Goal: Task Accomplishment & Management: Complete application form

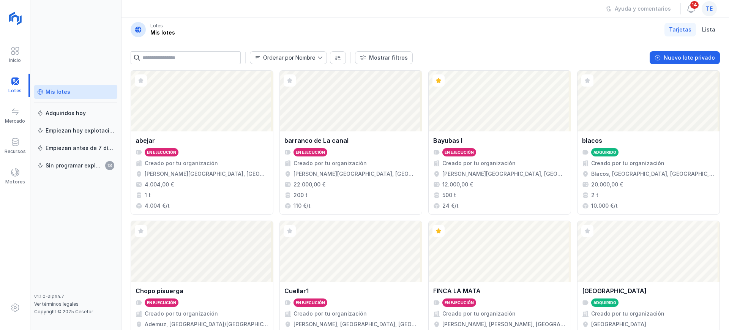
click at [713, 12] on div "te" at bounding box center [709, 8] width 15 height 15
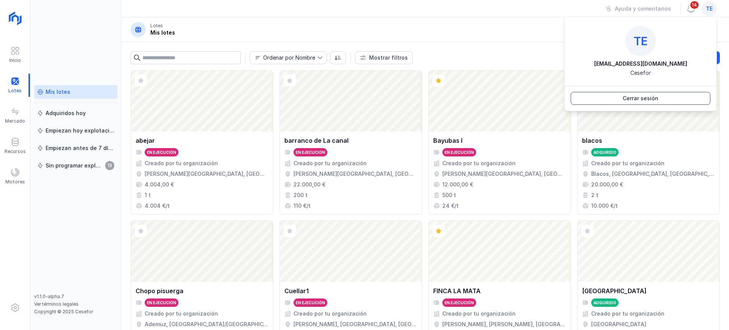
click at [666, 95] on button "Cerrar sesión" at bounding box center [641, 98] width 140 height 13
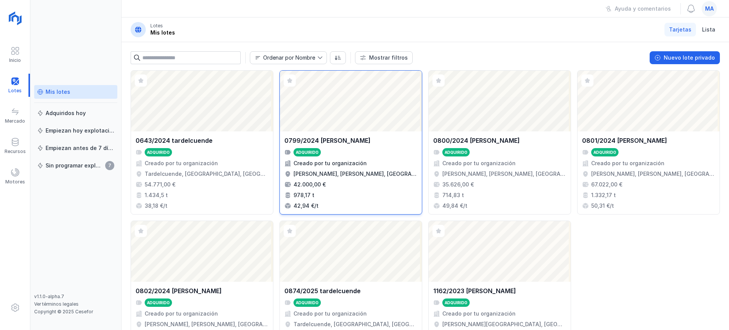
click at [377, 123] on div "Abrir lote" at bounding box center [351, 101] width 142 height 61
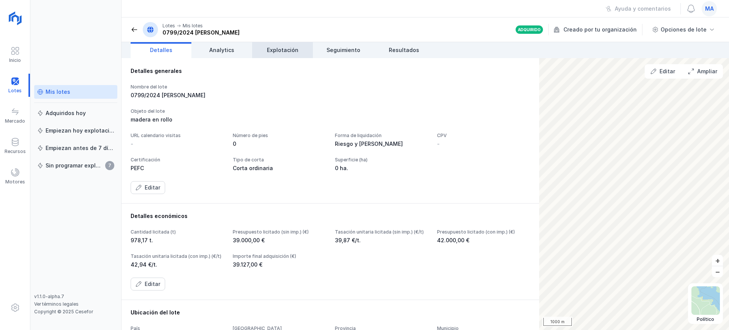
click at [275, 52] on span "Explotación" at bounding box center [283, 50] width 32 height 8
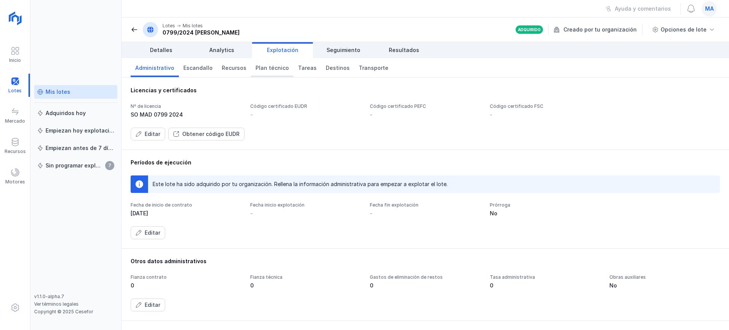
click at [267, 68] on span "Plan técnico" at bounding box center [272, 68] width 33 height 8
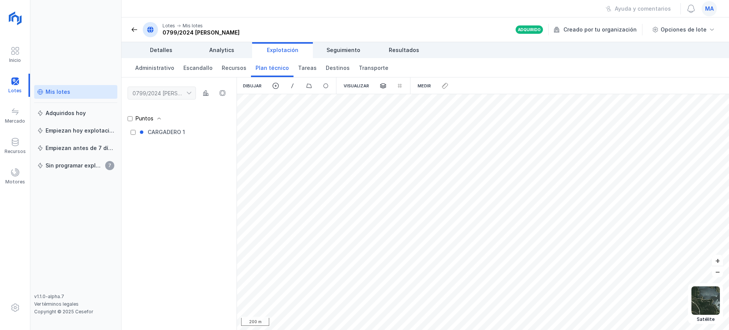
click at [80, 93] on div "Mis lotes" at bounding box center [75, 92] width 77 height 8
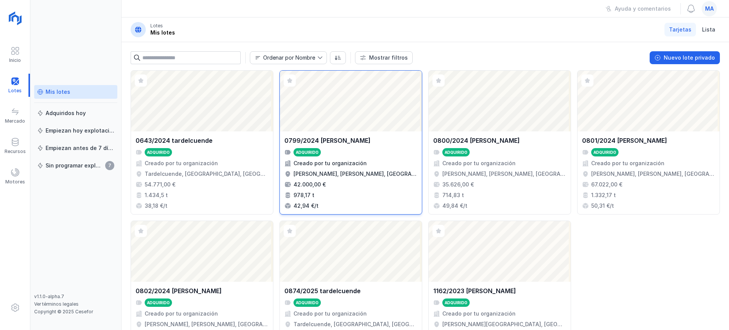
click at [367, 113] on div "Abrir lote" at bounding box center [351, 101] width 142 height 61
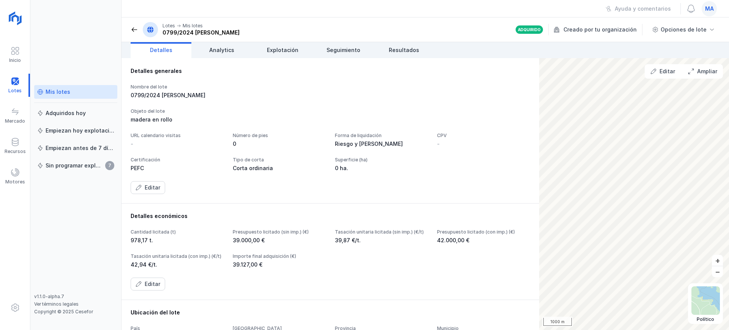
click at [85, 92] on div "Mis lotes" at bounding box center [75, 92] width 77 height 8
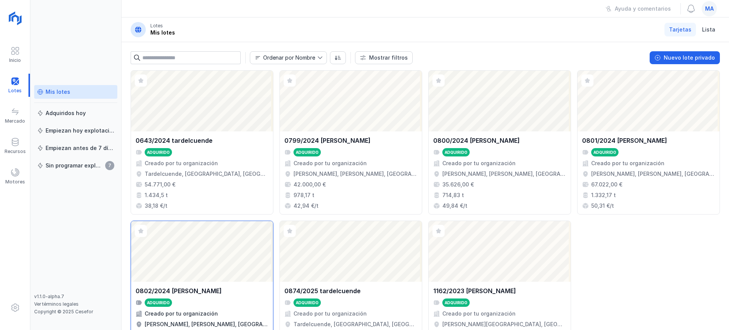
click at [244, 256] on div "Abrir lote" at bounding box center [202, 251] width 142 height 61
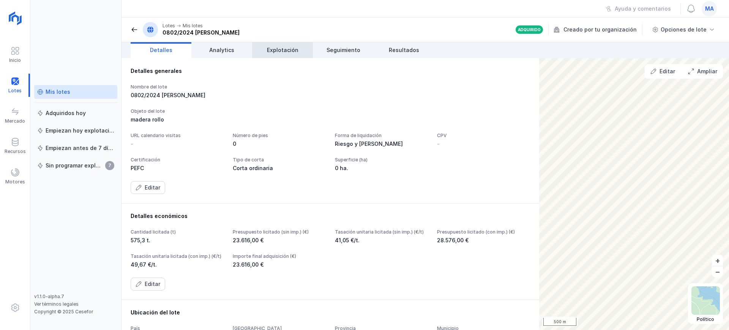
click at [290, 53] on span "Explotación" at bounding box center [283, 50] width 32 height 8
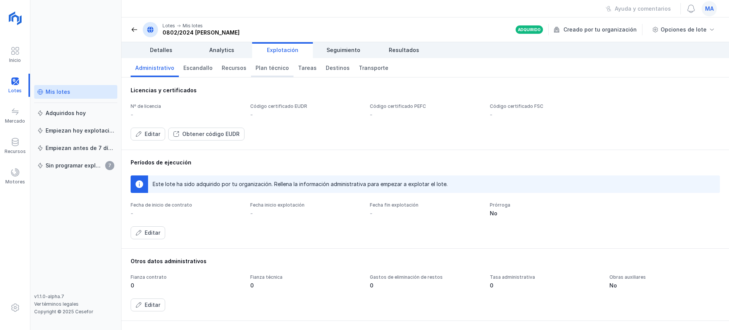
click at [262, 69] on span "Plan técnico" at bounding box center [272, 68] width 33 height 8
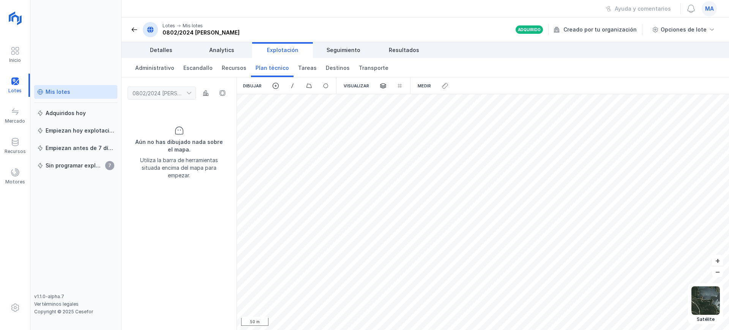
click at [76, 95] on div "Mis lotes" at bounding box center [75, 92] width 77 height 8
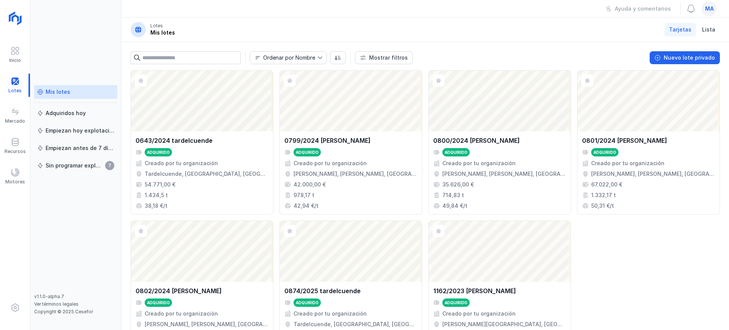
click at [714, 10] on span "ma" at bounding box center [709, 9] width 9 height 8
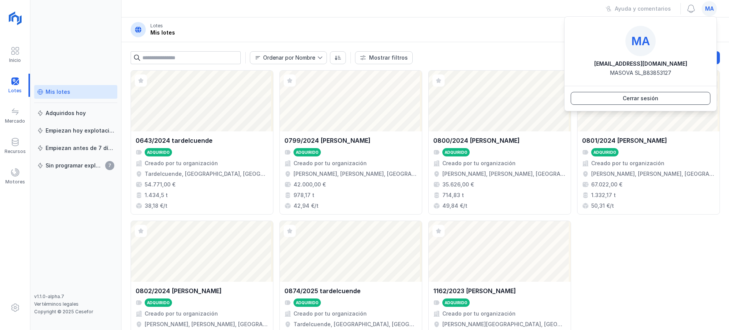
click at [654, 100] on div "Cerrar sesión" at bounding box center [641, 99] width 36 height 8
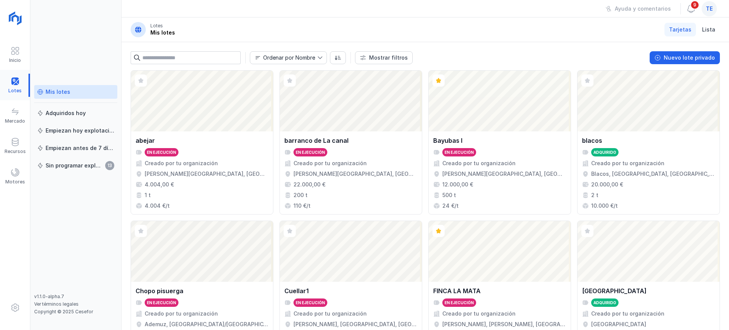
click at [11, 87] on div at bounding box center [15, 85] width 30 height 23
click at [54, 93] on div "Mis lotes" at bounding box center [58, 92] width 25 height 8
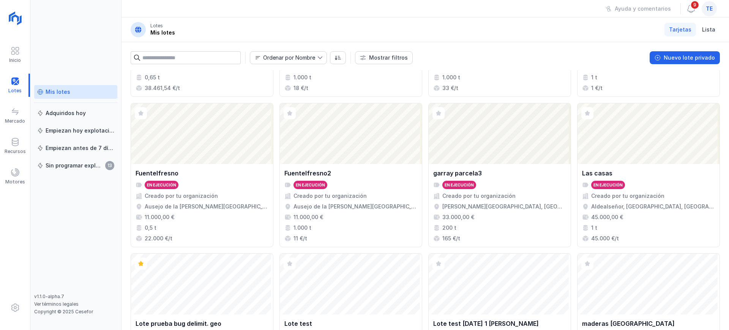
scroll to position [285, 0]
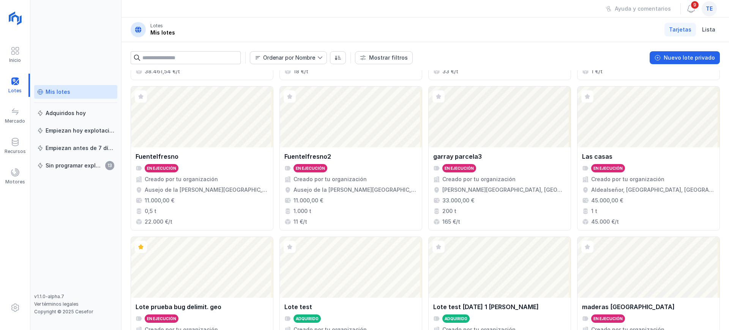
click at [63, 86] on link "Mis lotes" at bounding box center [75, 92] width 83 height 14
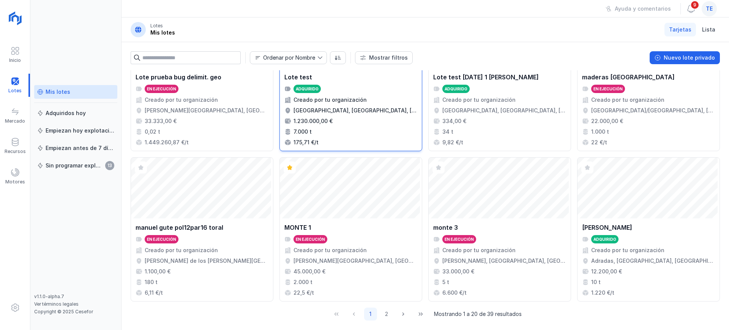
scroll to position [520, 0]
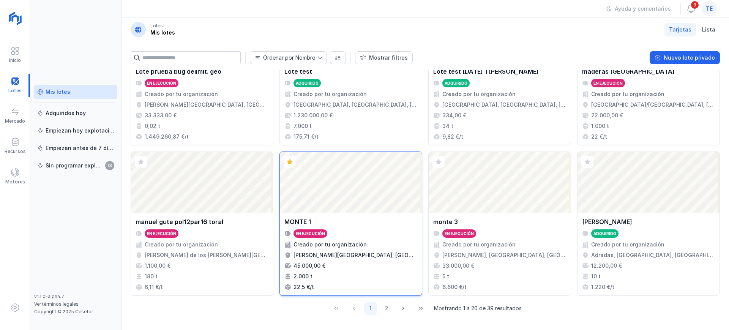
click at [363, 169] on div "Abrir lote" at bounding box center [351, 182] width 142 height 61
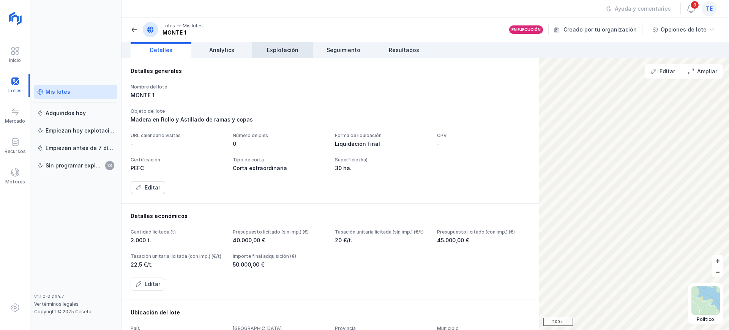
click at [282, 51] on span "Explotación" at bounding box center [283, 50] width 32 height 8
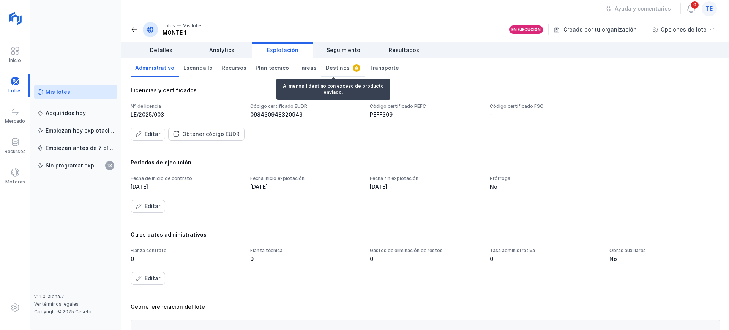
click at [328, 67] on span "Destinos" at bounding box center [338, 68] width 24 height 8
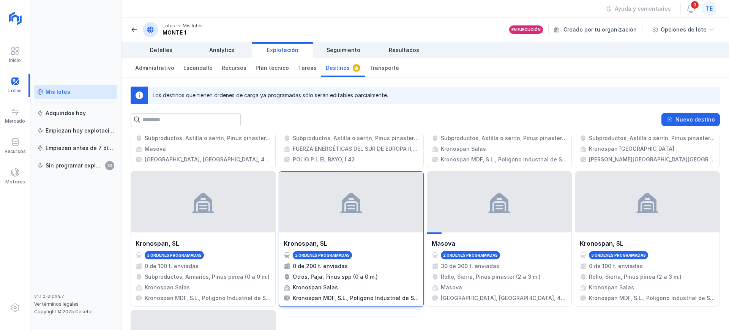
scroll to position [427, 0]
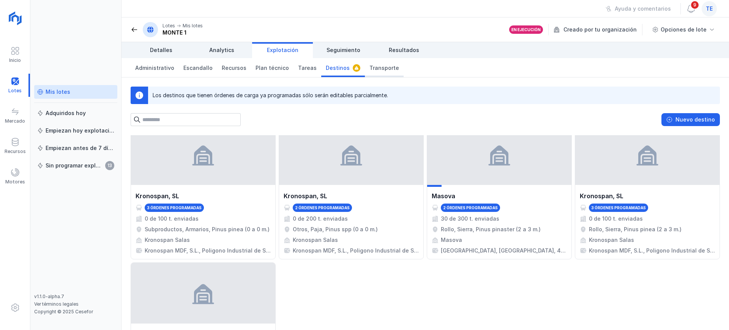
click at [373, 71] on link "Transporte" at bounding box center [384, 67] width 39 height 19
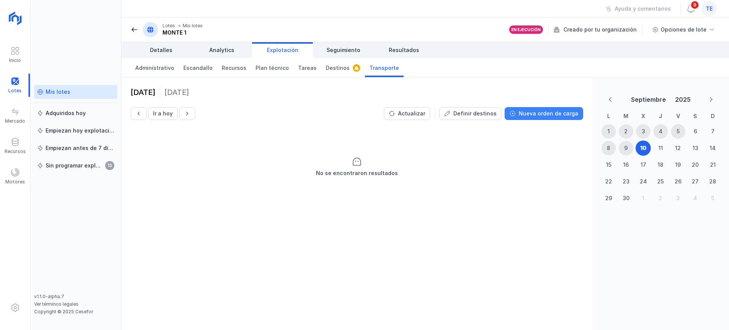
click at [537, 118] on button "Nueva orden de carga" at bounding box center [544, 113] width 79 height 13
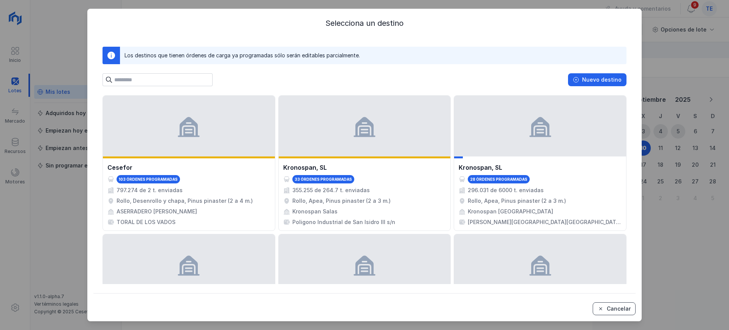
click at [618, 306] on div "Cancelar" at bounding box center [619, 309] width 24 height 8
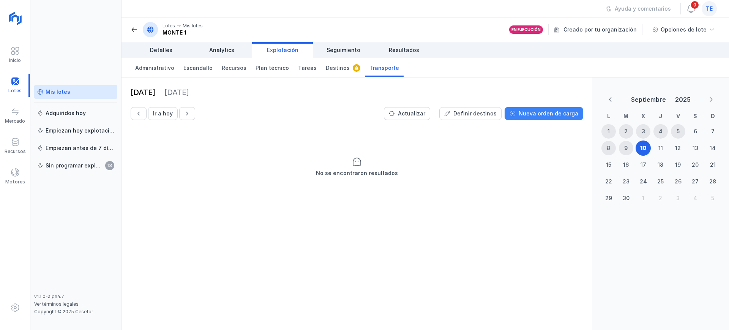
click at [546, 115] on div "Nueva orden de carga" at bounding box center [549, 114] width 60 height 8
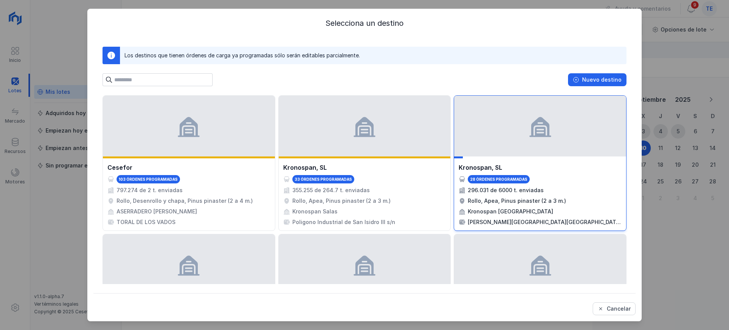
click at [466, 111] on div at bounding box center [540, 126] width 172 height 61
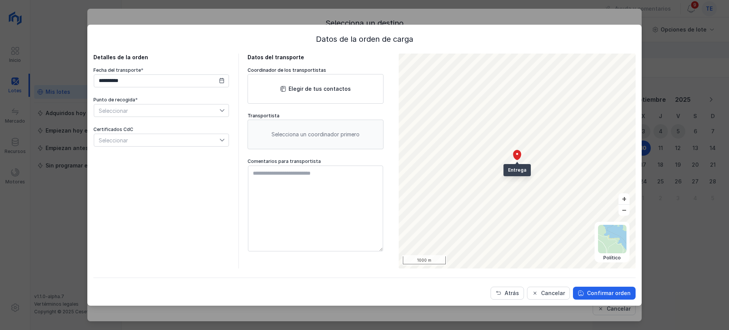
click at [673, 71] on div "**********" at bounding box center [364, 165] width 729 height 330
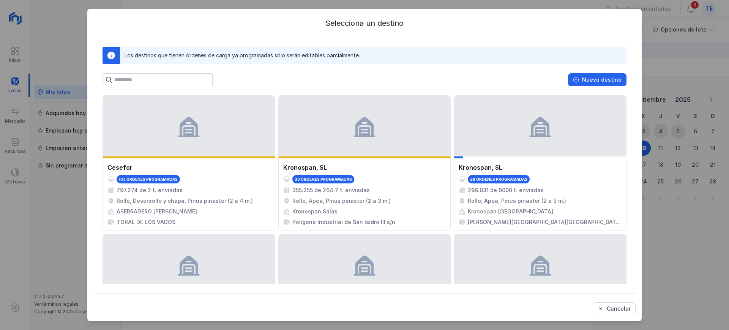
click at [473, 316] on div "Selecciona un destino Los destinos que tienen órdenes de carga ya programadas s…" at bounding box center [364, 165] width 554 height 312
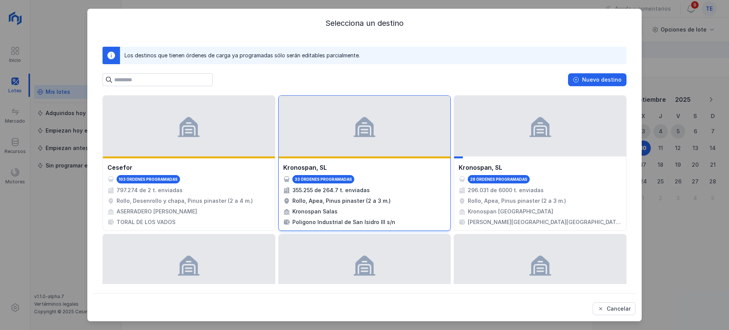
click at [397, 167] on div "Kronospan, SL" at bounding box center [364, 167] width 163 height 9
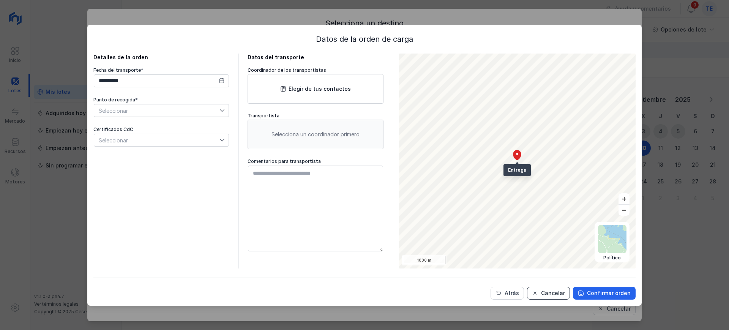
click at [552, 293] on div "Cancelar" at bounding box center [553, 293] width 24 height 8
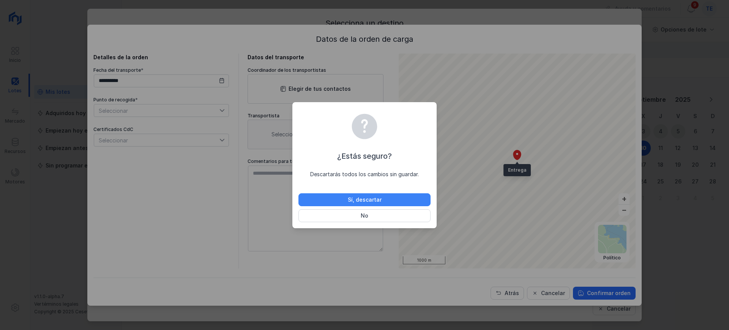
click at [379, 197] on div "Sí, descartar" at bounding box center [365, 200] width 34 height 8
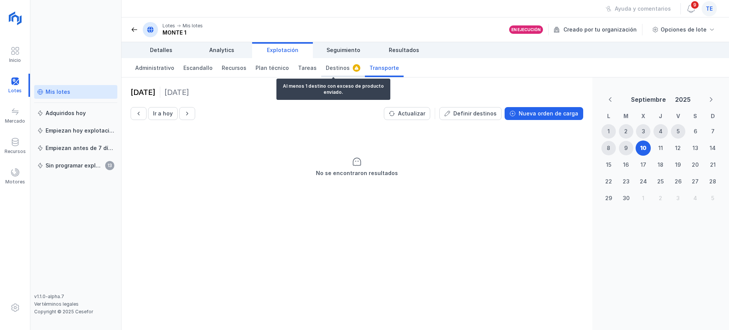
click at [330, 71] on link "Destinos" at bounding box center [343, 67] width 44 height 19
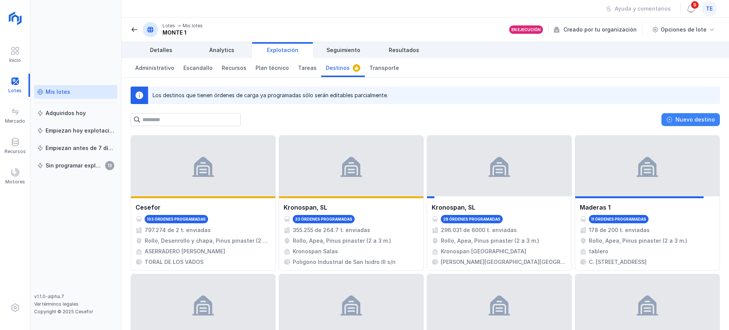
click at [710, 125] on button "Nuevo destino" at bounding box center [691, 119] width 58 height 13
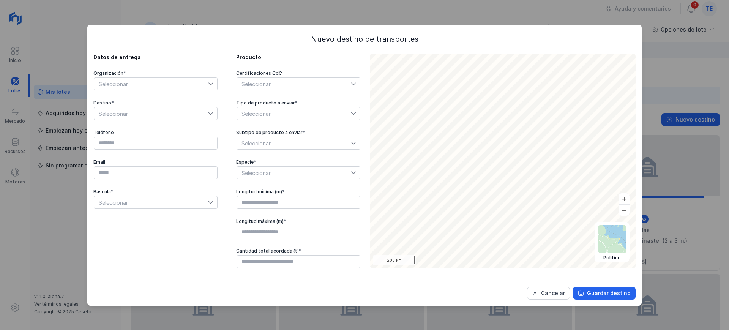
click at [143, 87] on span "Seleccionar" at bounding box center [151, 84] width 114 height 12
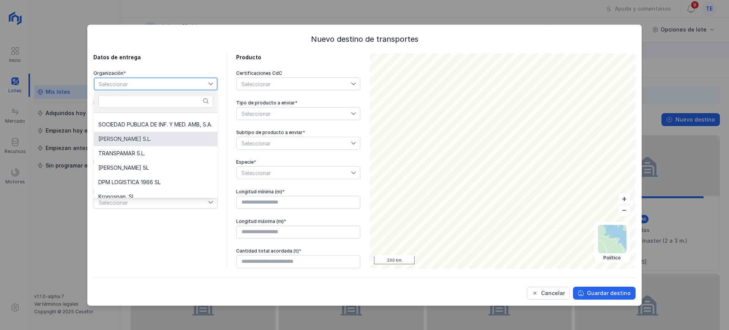
scroll to position [76, 0]
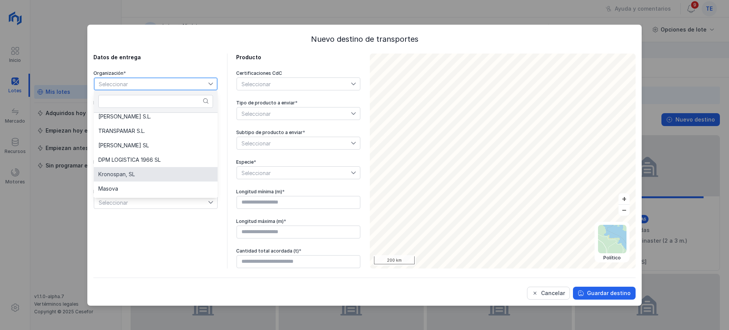
click at [150, 172] on li "Kronospan, SL" at bounding box center [156, 174] width 124 height 14
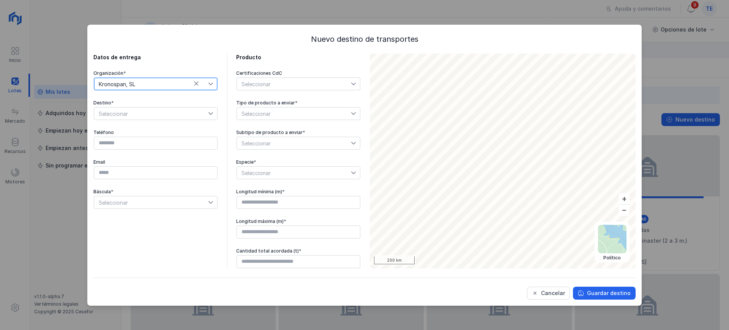
click at [280, 83] on div "Seleccionar" at bounding box center [294, 84] width 114 height 12
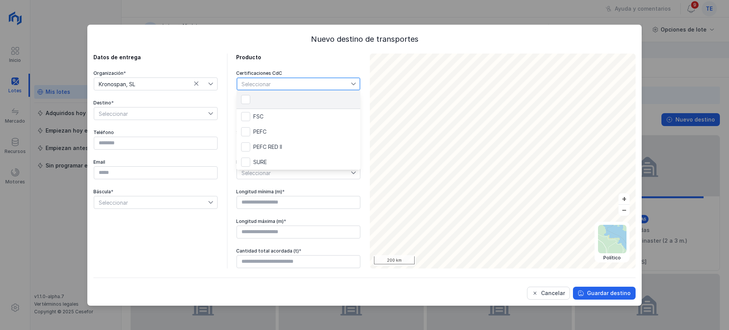
scroll to position [4, 38]
click at [195, 84] on icon at bounding box center [196, 83] width 4 height 4
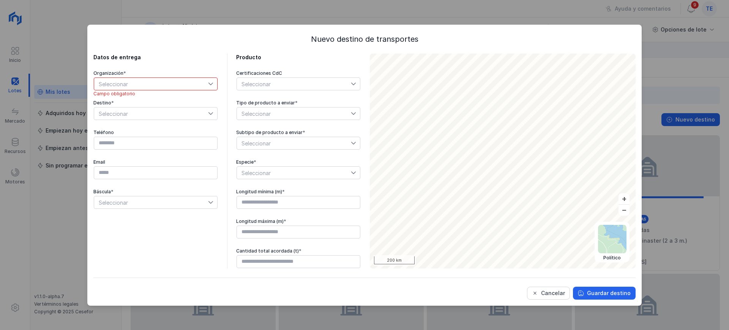
click at [174, 84] on span "Seleccionar" at bounding box center [151, 84] width 114 height 12
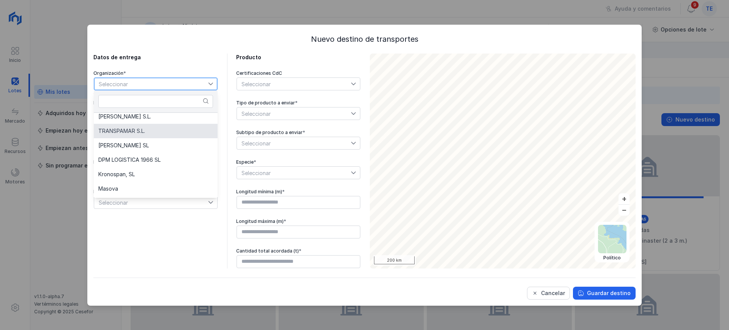
scroll to position [28, 0]
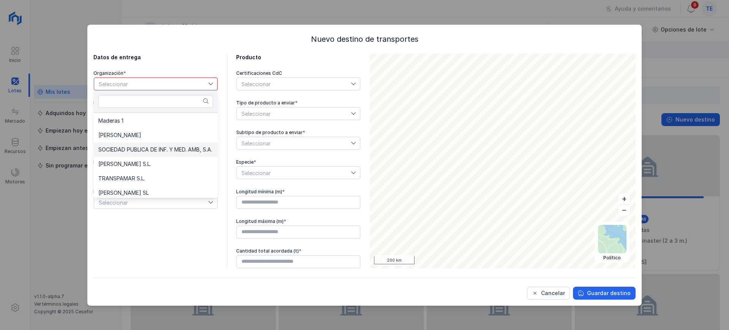
click at [151, 150] on span "SOCIEDAD PUBLICA DE INF. Y MED. AMB, S.A." at bounding box center [155, 149] width 114 height 5
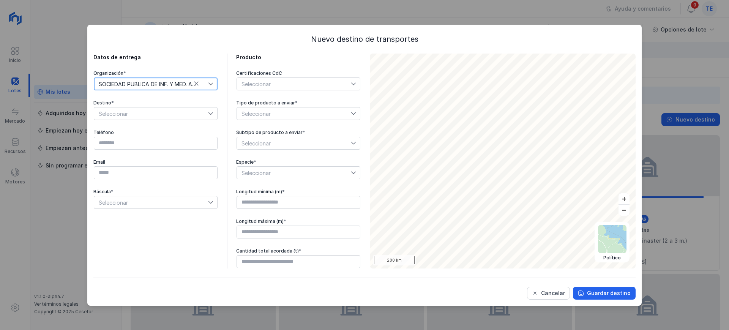
click at [268, 84] on div "Seleccionar" at bounding box center [254, 84] width 35 height 12
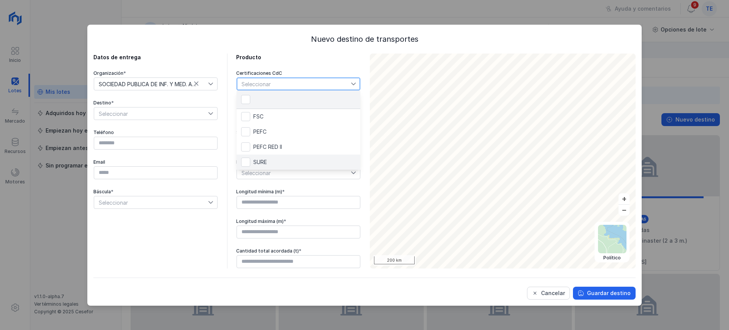
click at [259, 166] on li "SURE" at bounding box center [299, 162] width 124 height 15
click at [225, 149] on div "Datos de entrega Organización * SOCIEDAD PUBLICA DE INF. Y MED. AMB, S.A. Desti…" at bounding box center [226, 161] width 267 height 215
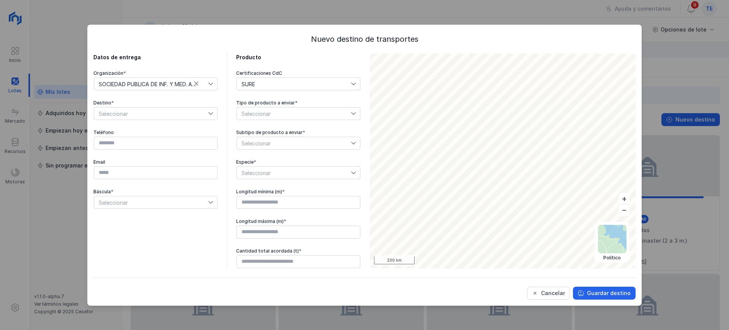
click at [287, 118] on span "Seleccionar" at bounding box center [294, 113] width 114 height 12
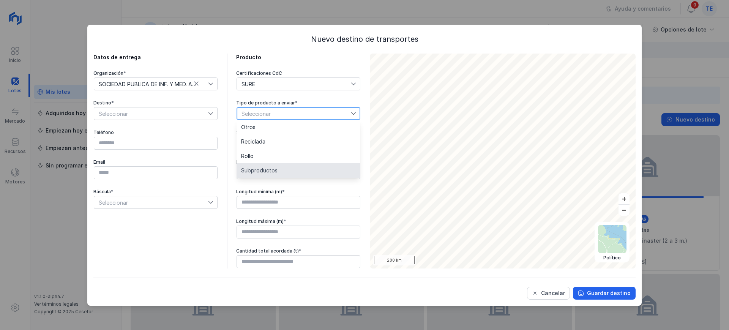
click at [284, 169] on li "Subproductos" at bounding box center [299, 170] width 124 height 14
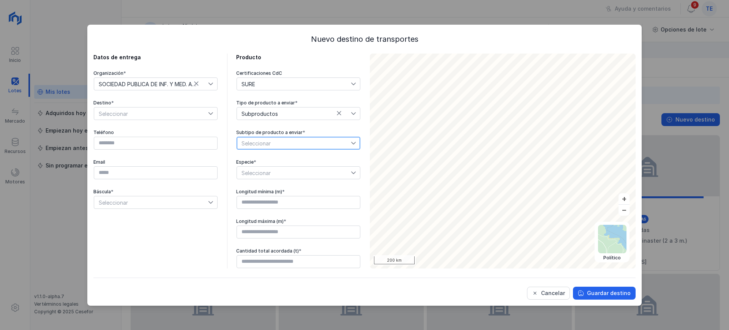
click at [287, 141] on span "Seleccionar" at bounding box center [294, 143] width 114 height 12
click at [289, 231] on li "Astilla o serrín" at bounding box center [306, 227] width 139 height 14
click at [253, 172] on span "Seleccionar" at bounding box center [294, 173] width 114 height 12
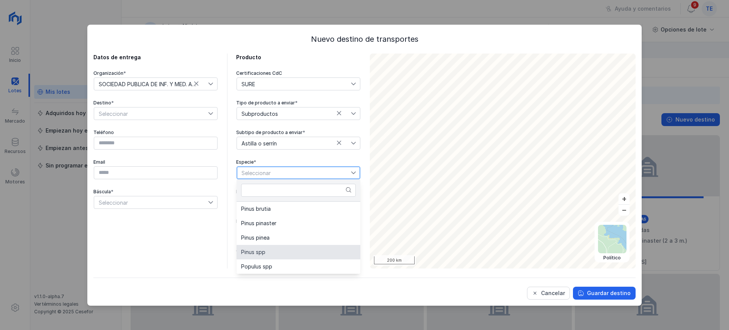
click at [294, 251] on li "Pinus spp" at bounding box center [299, 252] width 124 height 14
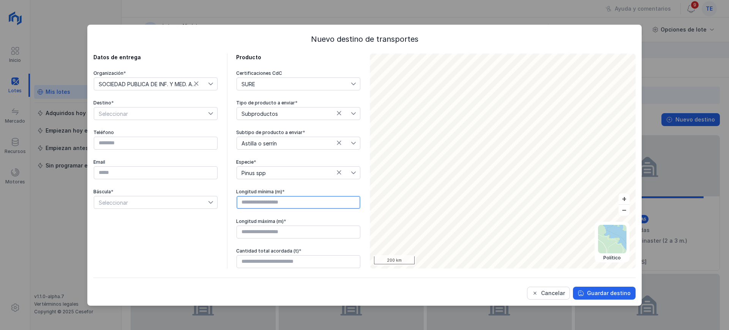
click at [303, 201] on input "text" at bounding box center [299, 202] width 124 height 13
type input "****"
click at [280, 236] on input "text" at bounding box center [299, 232] width 124 height 13
type input "****"
click at [275, 261] on input "text" at bounding box center [299, 261] width 124 height 13
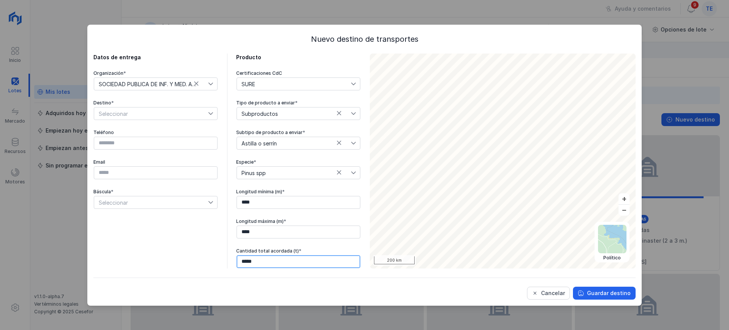
type input "******"
click at [135, 116] on span "Seleccionar" at bounding box center [151, 113] width 114 height 12
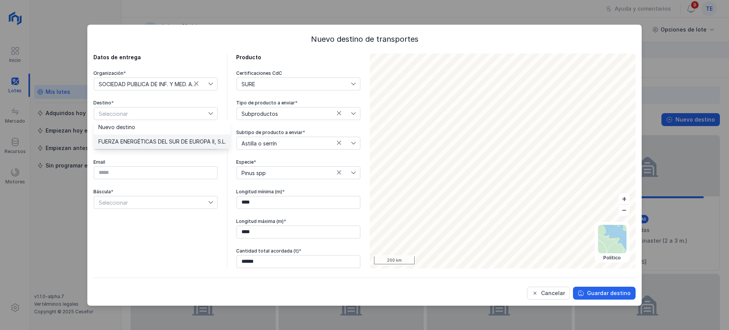
click at [138, 143] on span "FUERZA ENERGÉTICAS DEL SUR DE EUROPA II, S.L." at bounding box center [162, 141] width 128 height 5
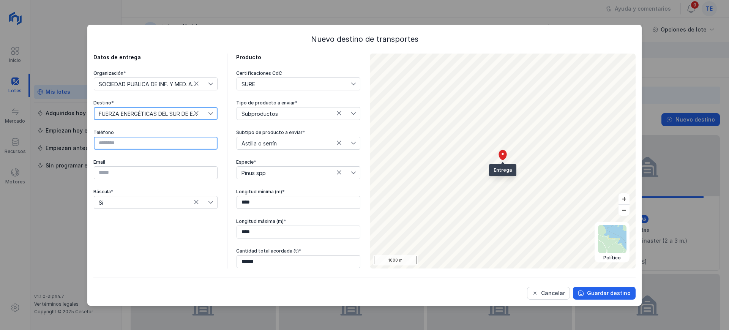
click at [138, 143] on input "text" at bounding box center [156, 143] width 124 height 13
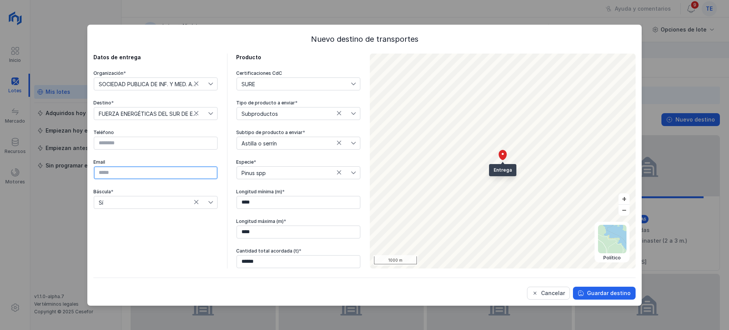
click at [138, 172] on input "text" at bounding box center [156, 172] width 124 height 13
type input "**********"
click at [159, 14] on div "**********" at bounding box center [364, 165] width 729 height 330
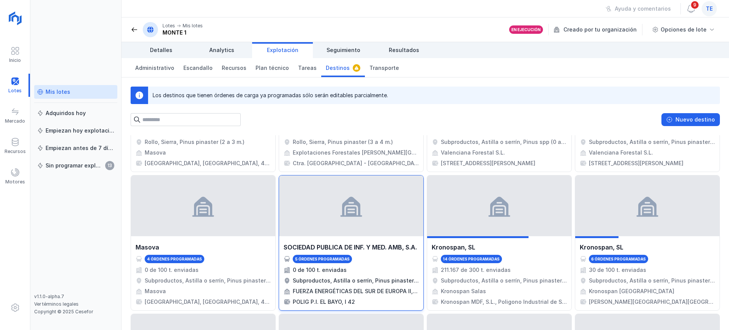
scroll to position [285, 0]
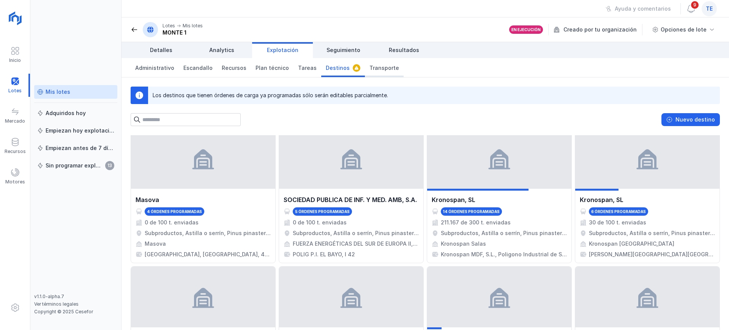
click at [387, 66] on link "Transporte" at bounding box center [384, 67] width 39 height 19
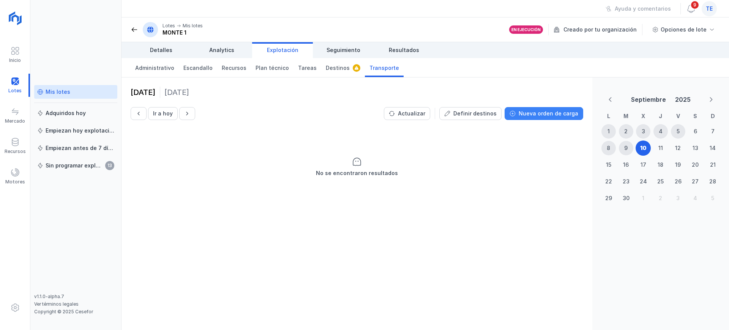
click at [553, 114] on div "Nueva orden de carga" at bounding box center [549, 114] width 60 height 8
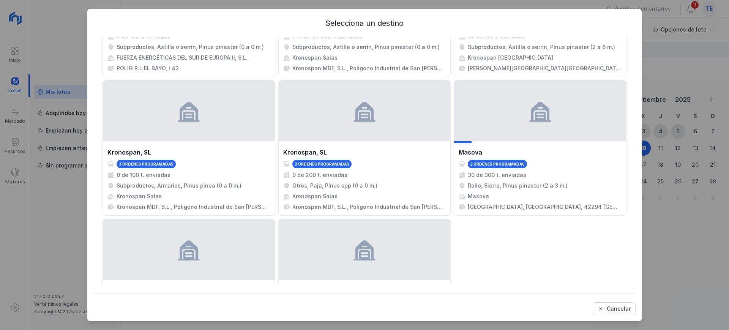
scroll to position [649, 0]
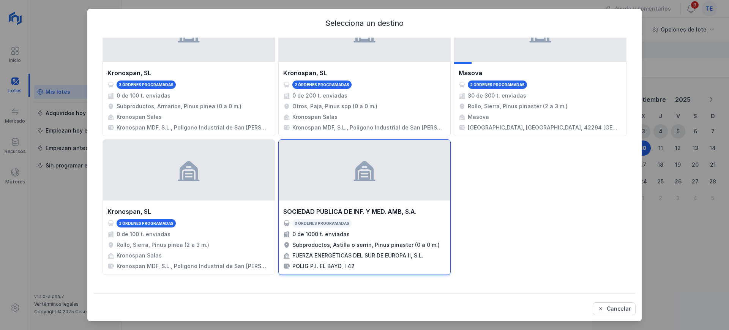
click at [368, 184] on div at bounding box center [365, 170] width 172 height 61
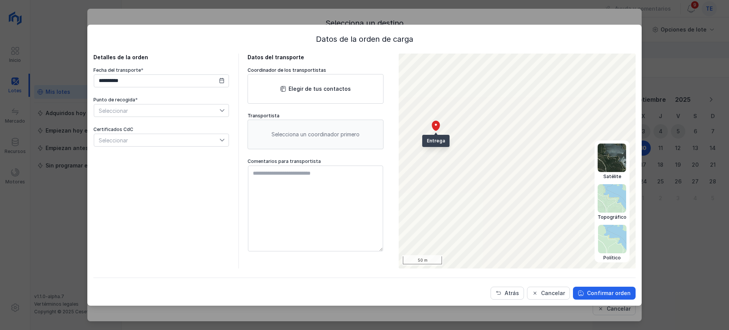
click at [619, 158] on img at bounding box center [612, 158] width 28 height 28
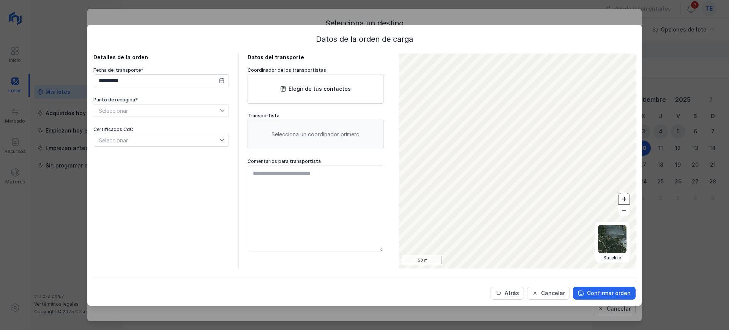
click at [623, 193] on div "Entrega Abrir lote 50 m + –" at bounding box center [517, 161] width 237 height 215
click at [617, 168] on img at bounding box center [612, 158] width 28 height 28
click at [696, 255] on div "**********" at bounding box center [364, 165] width 729 height 330
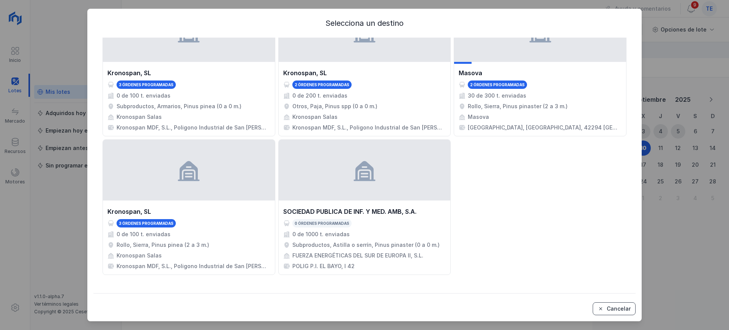
click at [619, 311] on div "Cancelar" at bounding box center [619, 309] width 24 height 8
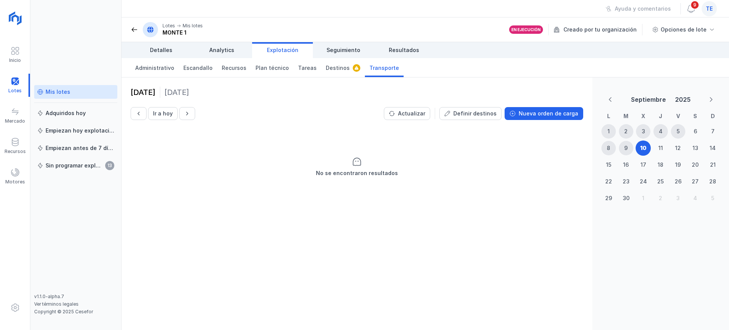
click at [711, 9] on span "te" at bounding box center [709, 9] width 7 height 8
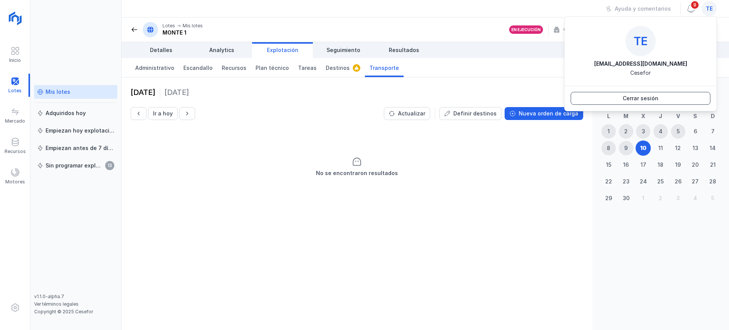
click at [664, 99] on button "Cerrar sesión" at bounding box center [641, 98] width 140 height 13
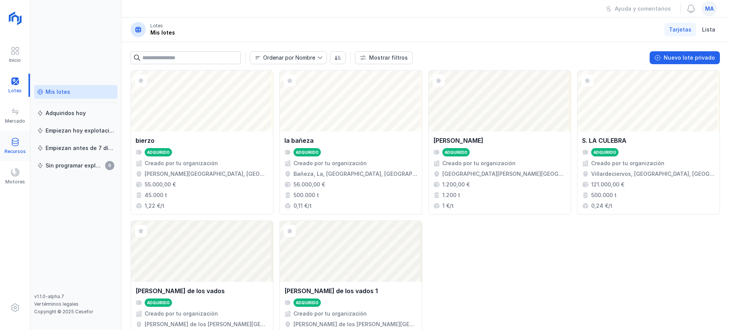
click at [20, 141] on div "Recursos" at bounding box center [15, 145] width 30 height 23
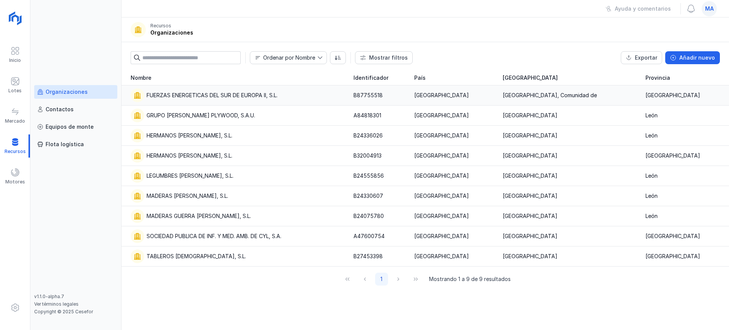
click at [227, 99] on div "FUERZAS ENERGETICAS DEL SUR DE EUROPA II, S.L." at bounding box center [238, 95] width 214 height 14
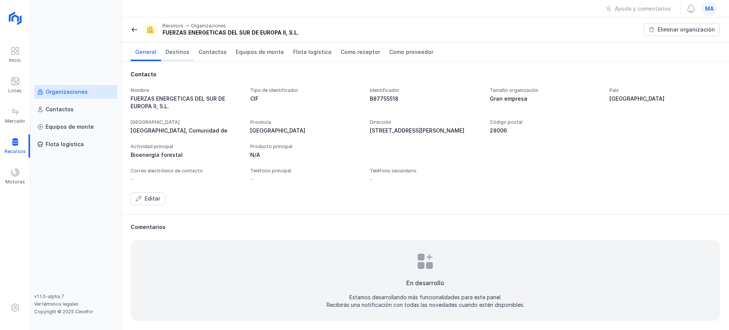
click at [183, 52] on span "Destinos" at bounding box center [178, 52] width 24 height 8
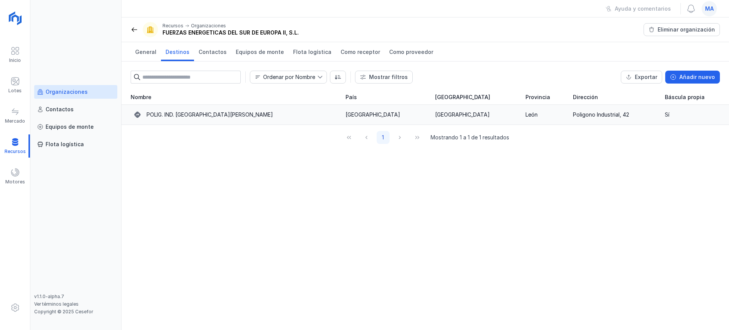
click at [176, 114] on div "POLIG. IND. EL BAYO" at bounding box center [210, 115] width 126 height 8
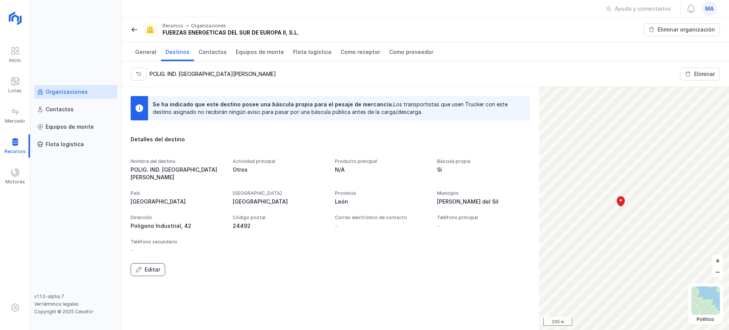
click at [155, 266] on div "Editar" at bounding box center [153, 270] width 16 height 8
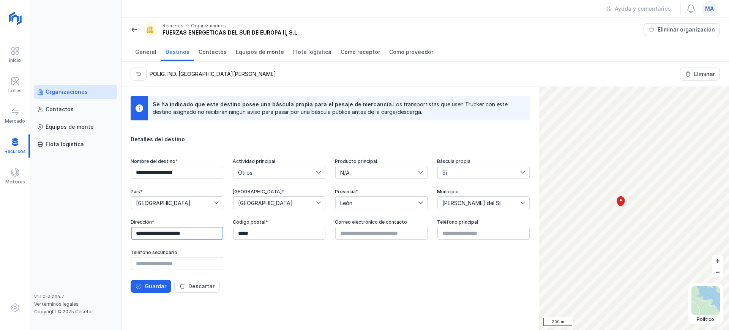
drag, startPoint x: 199, startPoint y: 235, endPoint x: 140, endPoint y: 230, distance: 59.1
click at [134, 235] on input "**********" at bounding box center [177, 233] width 92 height 13
drag, startPoint x: 267, startPoint y: 231, endPoint x: 237, endPoint y: 233, distance: 30.4
click at [237, 233] on input "*****" at bounding box center [279, 233] width 92 height 13
click at [152, 284] on div "Guardar" at bounding box center [156, 287] width 22 height 8
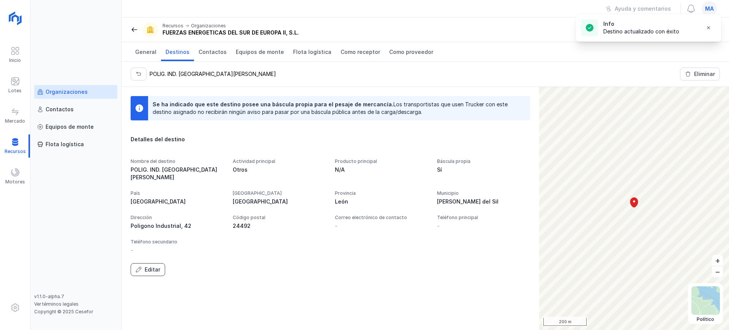
click at [148, 266] on div "Editar" at bounding box center [153, 270] width 16 height 8
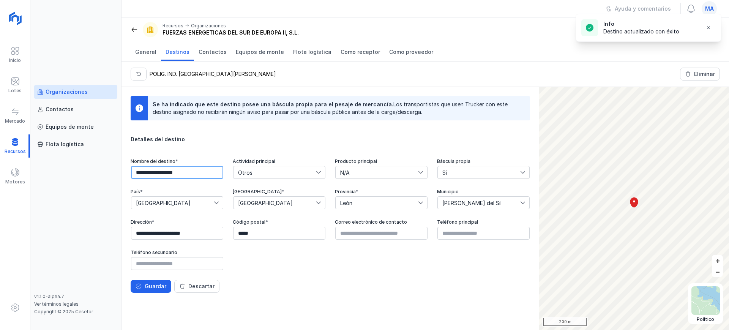
drag, startPoint x: 180, startPoint y: 173, endPoint x: 134, endPoint y: 175, distance: 46.7
click at [134, 175] on input "**********" at bounding box center [177, 172] width 92 height 13
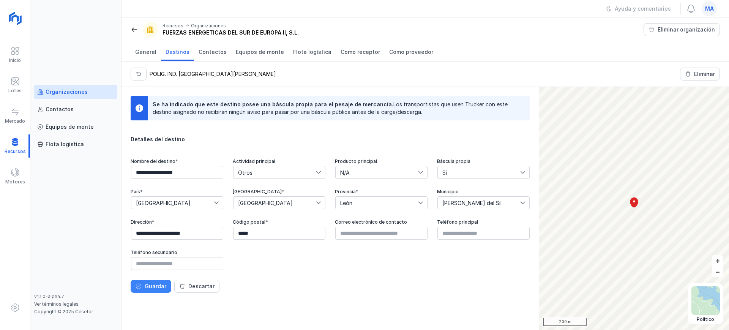
click at [151, 286] on div "Guardar" at bounding box center [156, 287] width 22 height 8
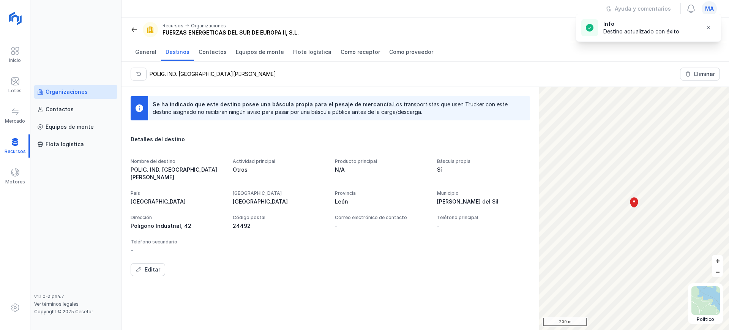
click at [95, 92] on div "Organizaciones" at bounding box center [75, 92] width 77 height 8
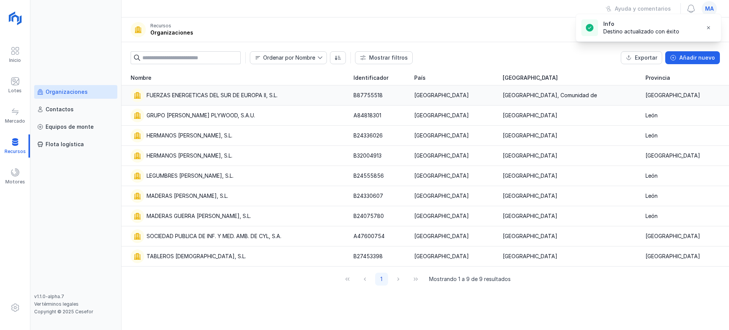
click at [205, 95] on div "FUERZAS ENERGETICAS DEL SUR DE EUROPA II, S.L." at bounding box center [212, 96] width 131 height 8
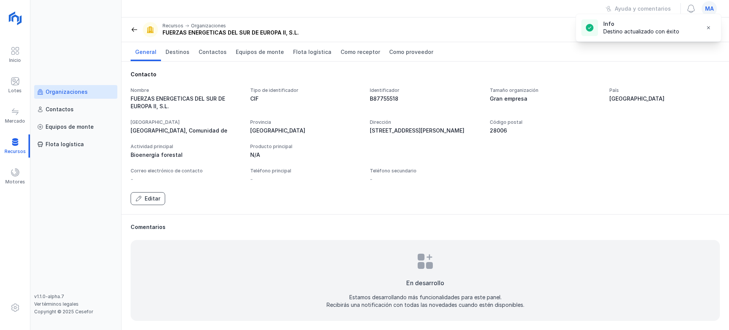
click at [154, 204] on button "Editar" at bounding box center [148, 198] width 35 height 13
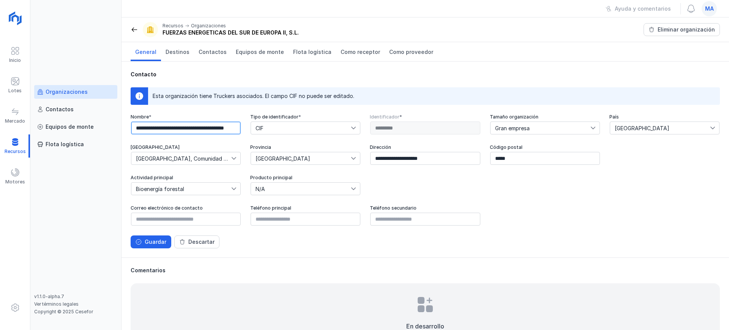
click at [228, 126] on input "**********" at bounding box center [186, 128] width 110 height 13
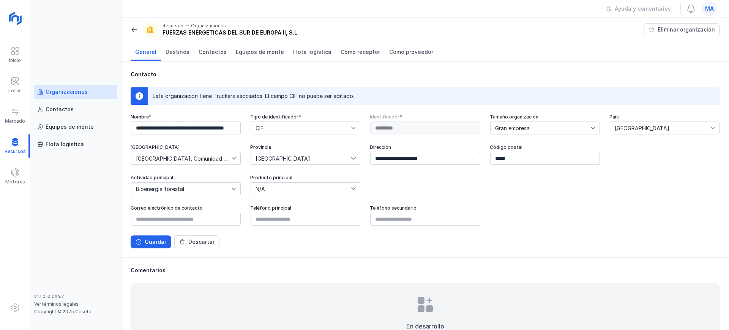
click at [715, 7] on div "ma" at bounding box center [709, 8] width 15 height 15
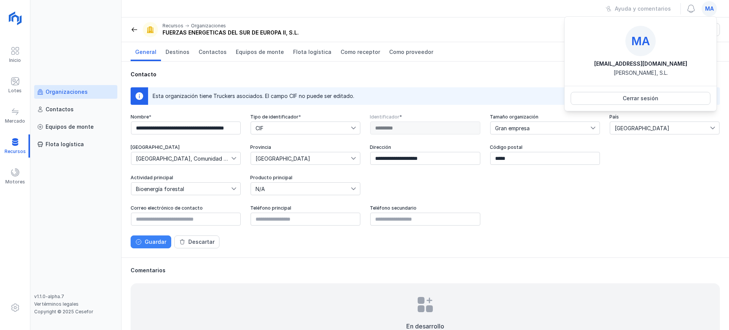
click at [163, 238] on div "Guardar" at bounding box center [156, 242] width 22 height 8
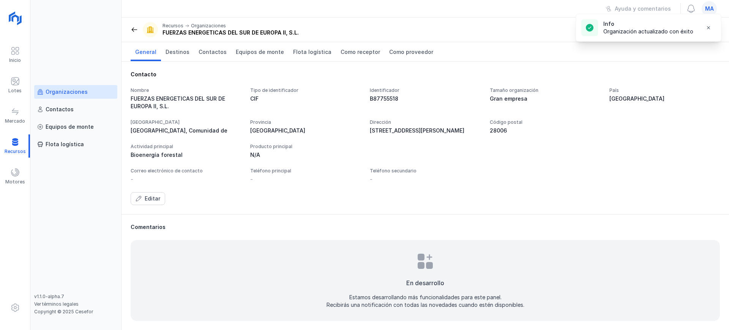
click at [714, 10] on div "Info Organización actualizado con éxito" at bounding box center [649, 28] width 146 height 40
click at [710, 7] on span "ma" at bounding box center [709, 9] width 9 height 8
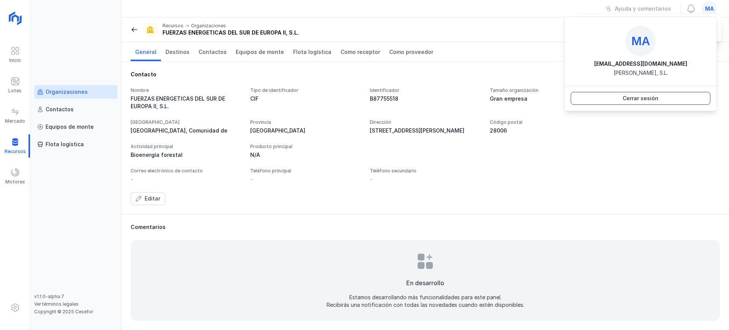
click at [662, 98] on button "Cerrar sesión" at bounding box center [641, 98] width 140 height 13
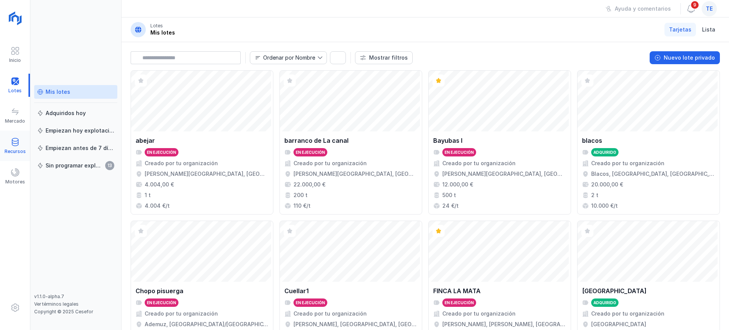
click at [18, 149] on div "Recursos" at bounding box center [15, 151] width 21 height 6
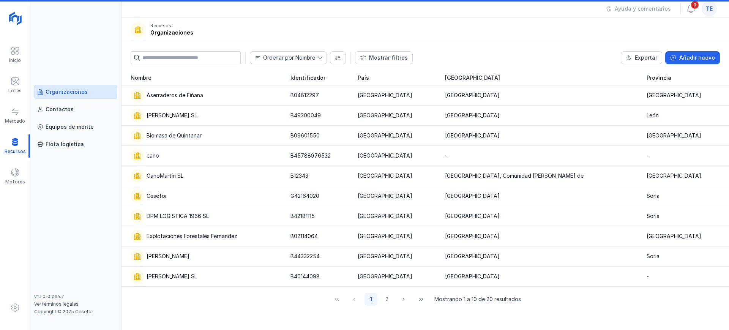
click at [88, 92] on div "Organizaciones" at bounding box center [75, 92] width 77 height 8
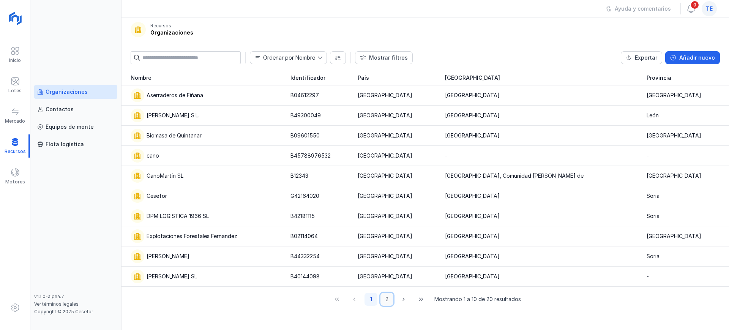
click at [388, 297] on button "2" at bounding box center [387, 299] width 13 height 13
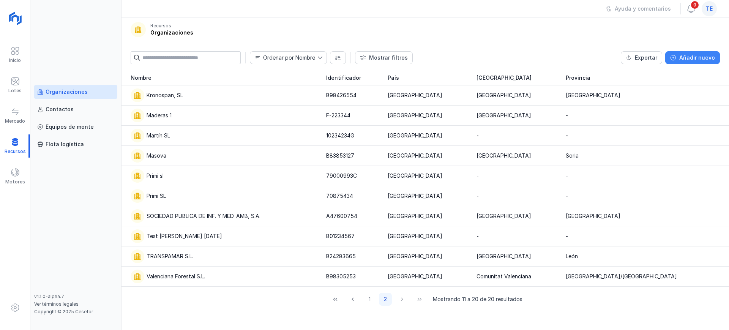
click at [696, 59] on div "Añadir nuevo" at bounding box center [697, 58] width 36 height 8
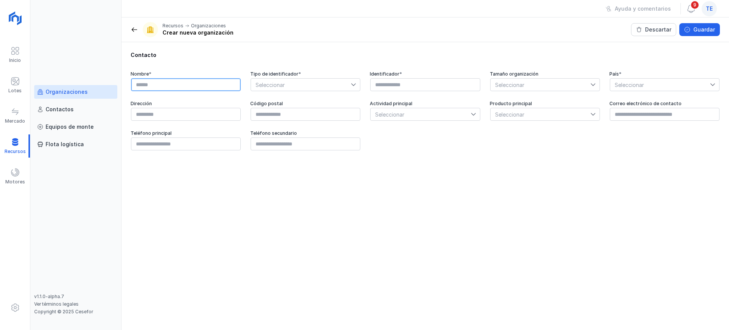
click at [194, 84] on input "text" at bounding box center [186, 84] width 110 height 13
paste input "**********"
type input "**********"
click at [289, 86] on span "Seleccionar" at bounding box center [301, 85] width 100 height 12
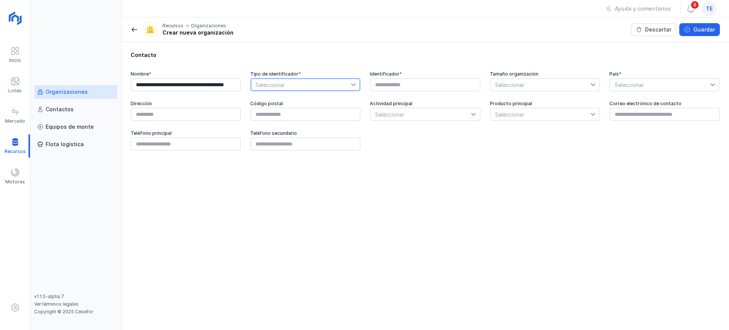
scroll to position [0, 0]
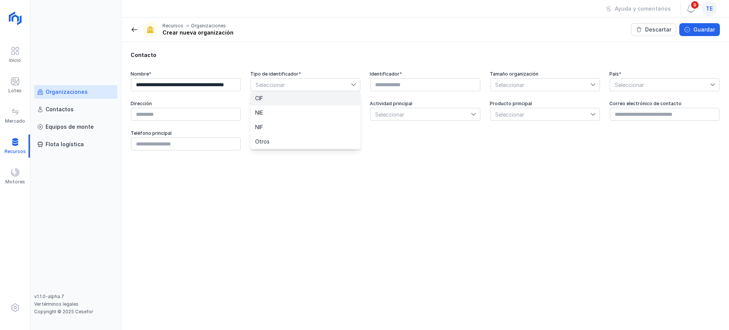
click at [293, 101] on li "CIF" at bounding box center [306, 98] width 110 height 14
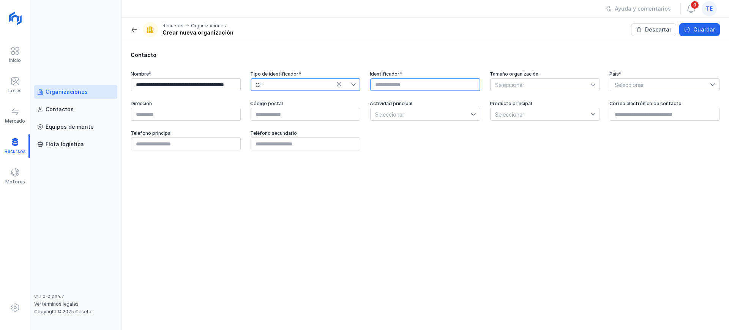
click at [404, 85] on input "text" at bounding box center [425, 84] width 110 height 13
paste input "*********"
type input "*********"
click at [527, 85] on span "Seleccionar" at bounding box center [541, 85] width 100 height 12
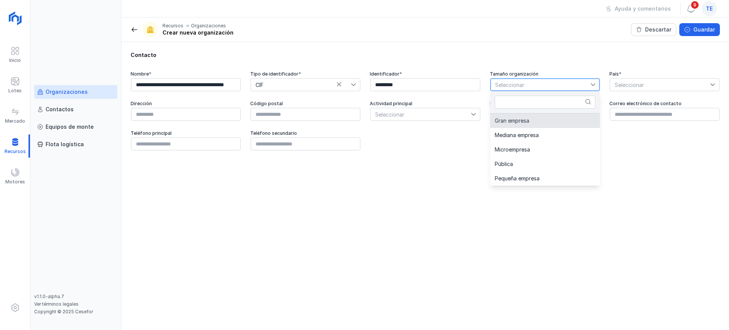
click at [527, 118] on span "Gran empresa" at bounding box center [512, 120] width 35 height 5
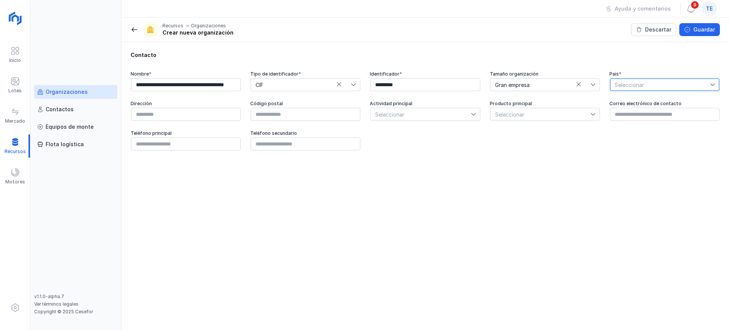
click at [636, 85] on span "Seleccionar" at bounding box center [660, 85] width 100 height 12
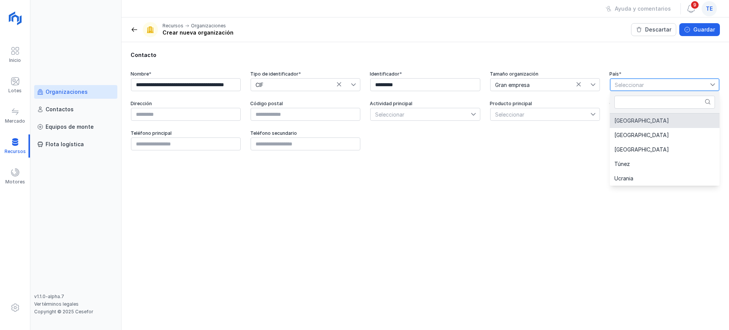
click at [642, 126] on li "[GEOGRAPHIC_DATA]" at bounding box center [665, 121] width 110 height 14
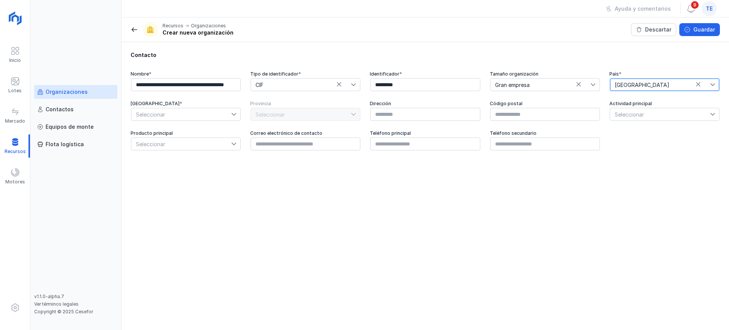
click at [630, 116] on span "Seleccionar" at bounding box center [660, 114] width 100 height 12
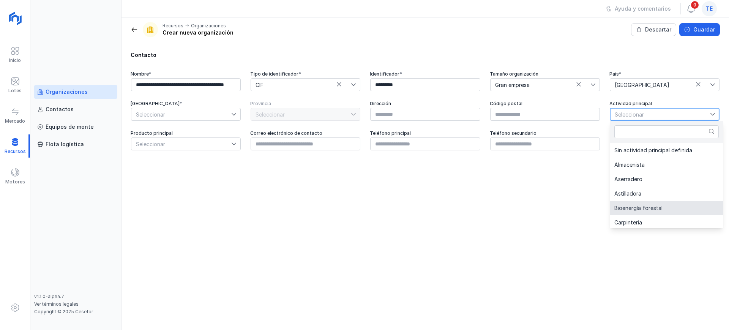
click at [653, 210] on span "Bioenergía forestal" at bounding box center [638, 207] width 48 height 5
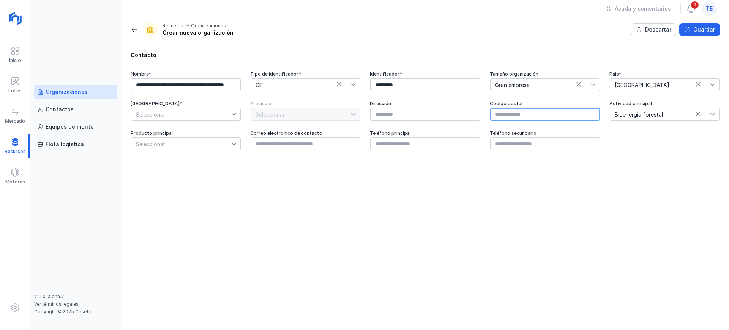
click at [549, 119] on input "text" at bounding box center [545, 114] width 110 height 13
paste input "*****"
type input "*****"
click at [421, 117] on input "text" at bounding box center [425, 114] width 110 height 13
paste input "**********"
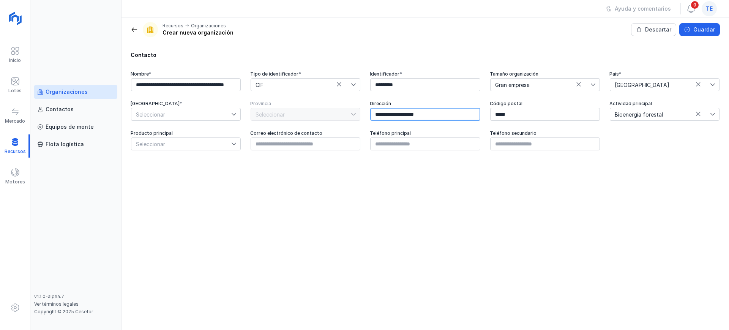
paste input "******"
type input "**********"
click at [175, 117] on span "Seleccionar" at bounding box center [181, 114] width 100 height 12
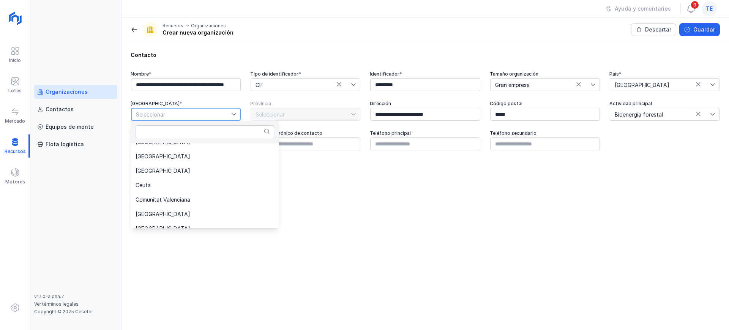
scroll to position [47, 0]
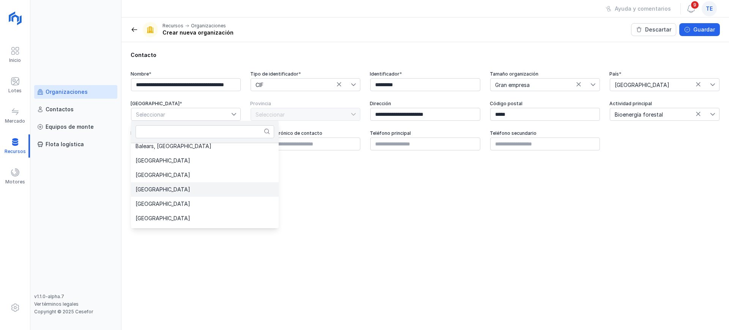
click at [187, 193] on li "[GEOGRAPHIC_DATA]" at bounding box center [205, 189] width 148 height 14
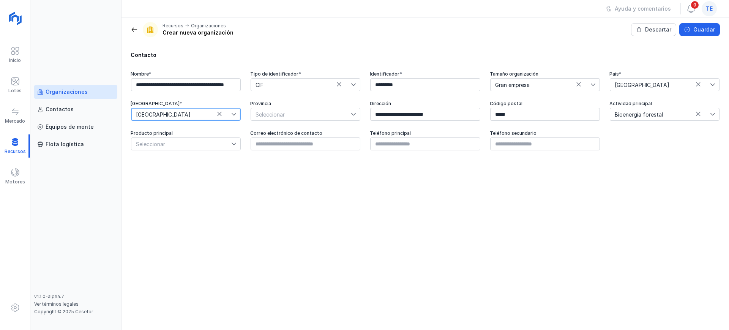
click at [188, 146] on span "Seleccionar" at bounding box center [181, 144] width 100 height 12
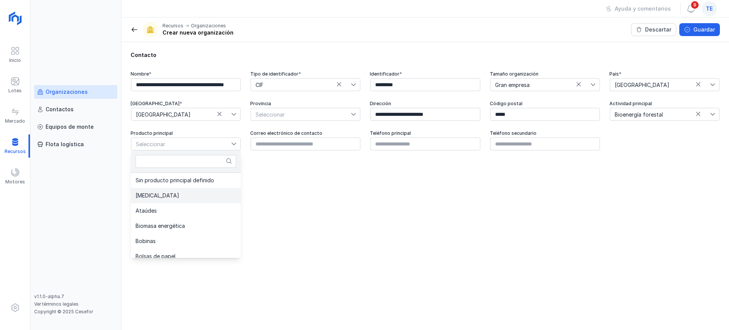
click at [186, 197] on li "Astilla" at bounding box center [186, 195] width 110 height 15
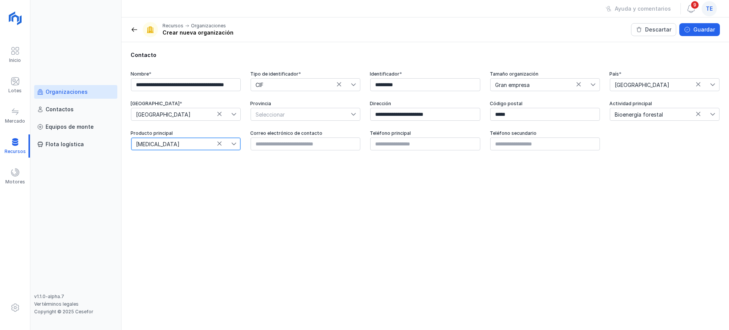
click at [188, 141] on span "Astilla" at bounding box center [181, 144] width 100 height 12
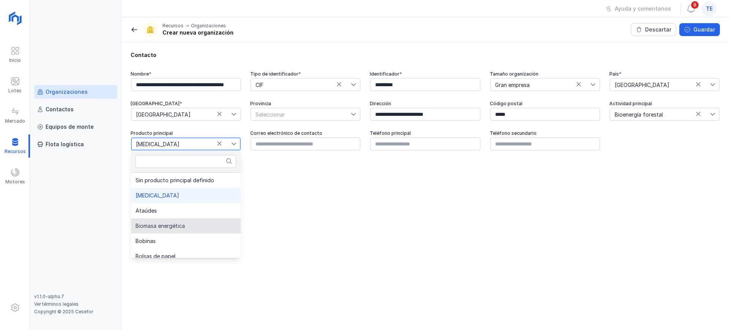
click at [183, 229] on span "Biomasa energética" at bounding box center [160, 225] width 49 height 5
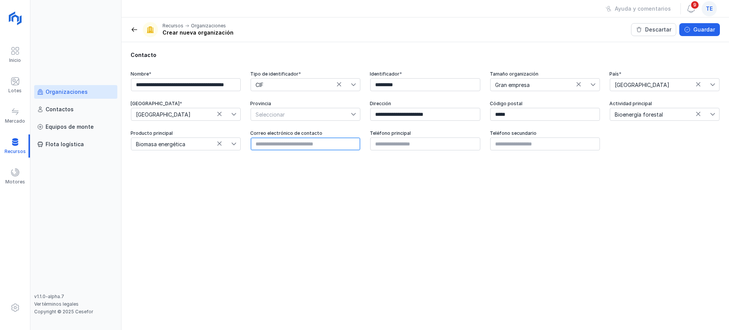
click at [284, 146] on input "text" at bounding box center [306, 143] width 110 height 13
click at [712, 27] on div "Guardar" at bounding box center [704, 30] width 22 height 8
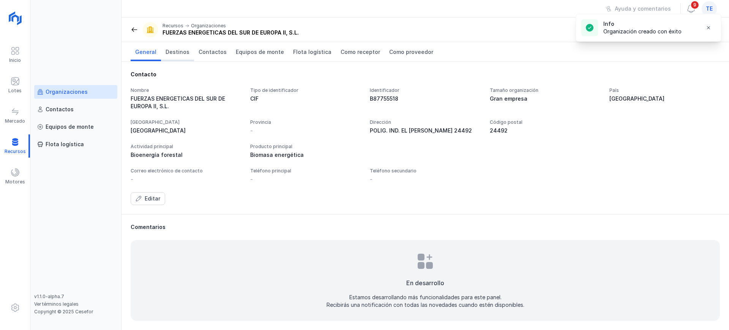
click at [180, 55] on span "Destinos" at bounding box center [178, 52] width 24 height 8
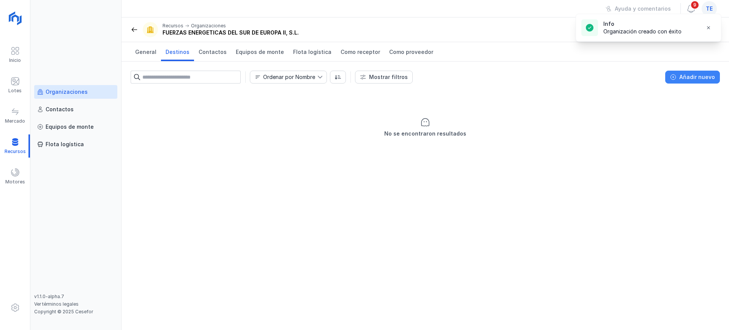
click at [703, 77] on div "Añadir nuevo" at bounding box center [697, 77] width 36 height 8
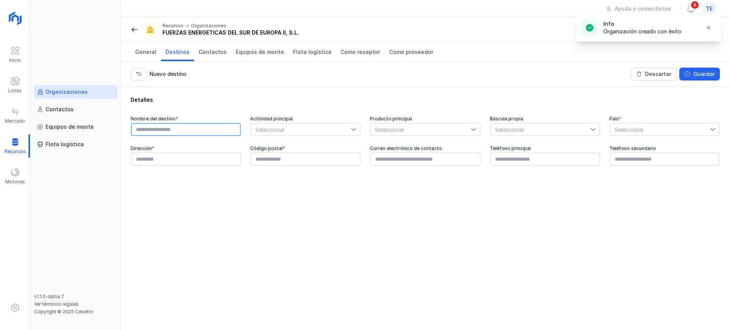
click at [173, 129] on input "text" at bounding box center [186, 129] width 110 height 13
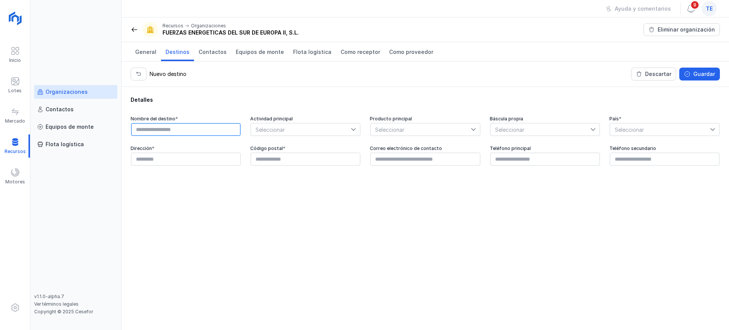
paste input "**********"
click at [220, 131] on input "**********" at bounding box center [186, 129] width 110 height 13
drag, startPoint x: 218, startPoint y: 129, endPoint x: 120, endPoint y: 131, distance: 98.4
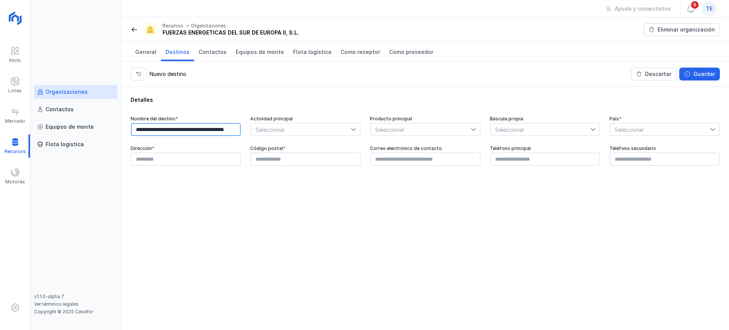
click at [120, 131] on div "**********" at bounding box center [364, 165] width 729 height 330
type input "**********"
click at [279, 127] on span "Seleccionar" at bounding box center [301, 129] width 100 height 12
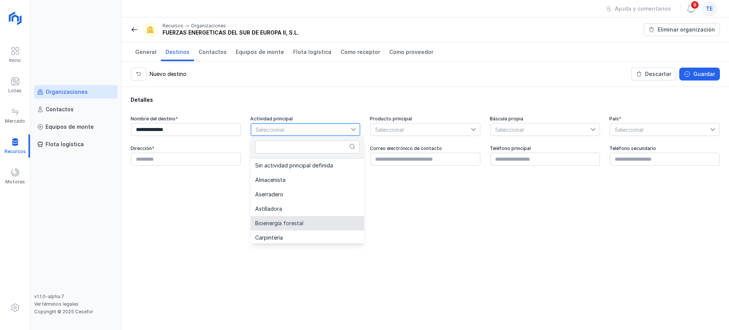
click at [298, 222] on span "Bioenergía forestal" at bounding box center [279, 223] width 48 height 5
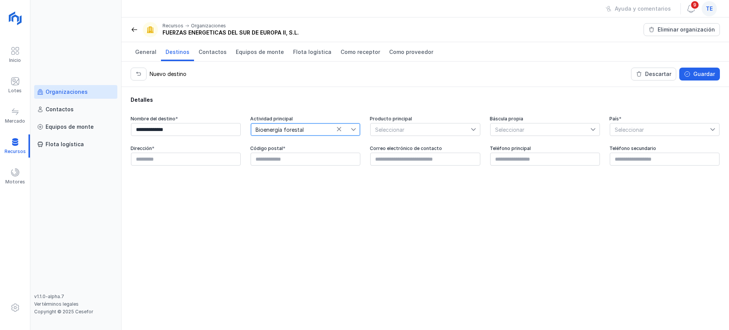
click at [401, 125] on span "Seleccionar" at bounding box center [421, 129] width 100 height 12
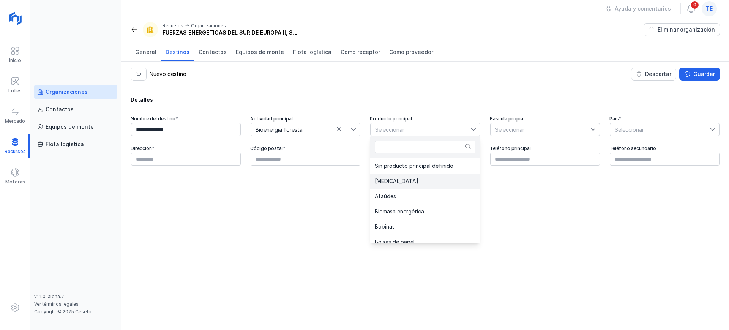
click at [414, 177] on li "Astilla" at bounding box center [425, 181] width 110 height 15
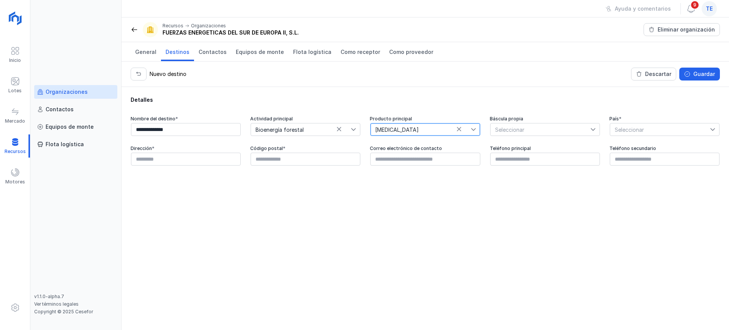
click at [512, 133] on span "Seleccionar" at bounding box center [541, 129] width 100 height 12
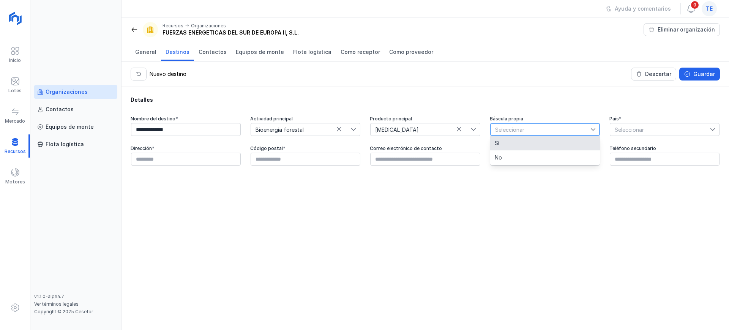
click at [521, 145] on li "Sí" at bounding box center [545, 143] width 110 height 14
click at [619, 128] on span "Seleccionar" at bounding box center [660, 129] width 100 height 12
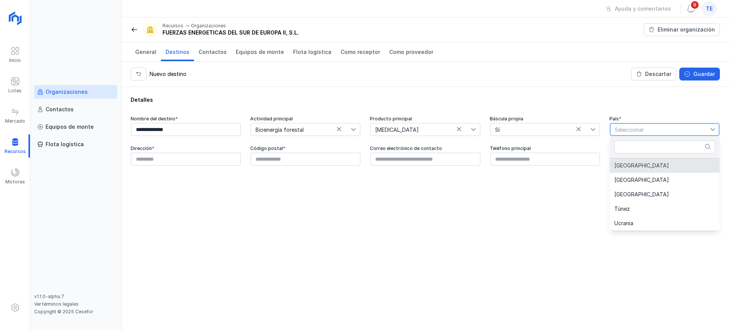
click at [629, 168] on span "[GEOGRAPHIC_DATA]" at bounding box center [641, 165] width 55 height 5
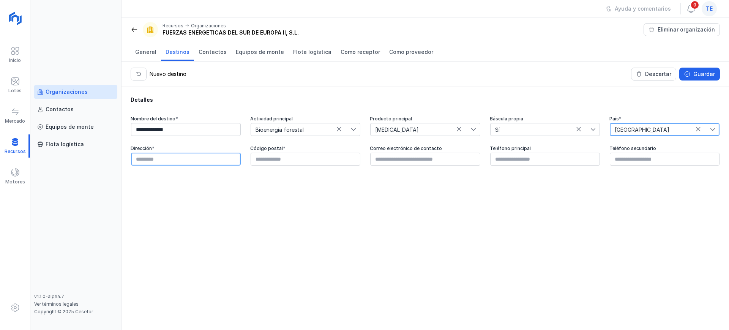
click at [181, 158] on input "text" at bounding box center [186, 159] width 110 height 13
paste input "**********"
type input "*"
paste input "**********"
type input "**********"
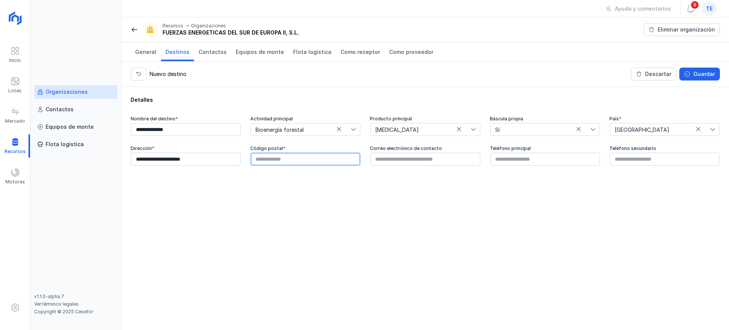
click at [276, 163] on input "text" at bounding box center [306, 159] width 110 height 13
paste input "*****"
type input "*****"
click at [405, 153] on input "text" at bounding box center [425, 159] width 110 height 13
click at [134, 159] on input "**********" at bounding box center [186, 159] width 110 height 13
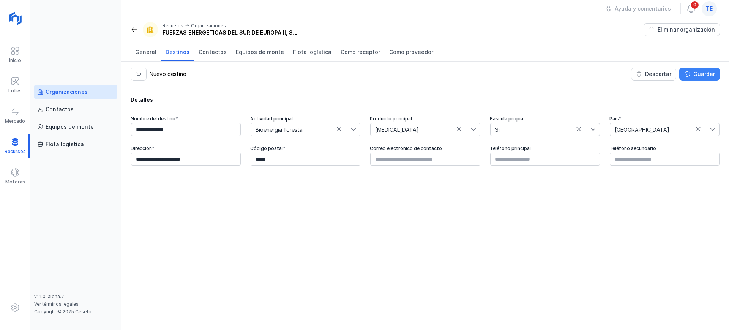
click at [708, 76] on div "Guardar" at bounding box center [704, 74] width 22 height 8
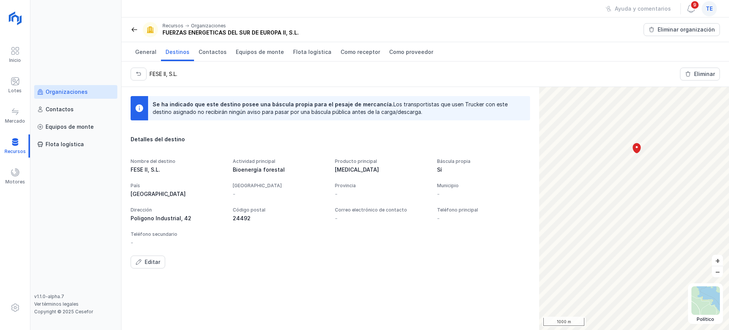
click at [66, 93] on div "Organizaciones" at bounding box center [67, 92] width 42 height 8
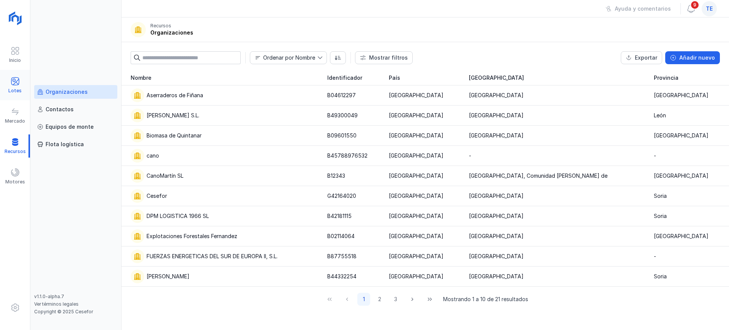
click at [19, 78] on span at bounding box center [15, 81] width 9 height 9
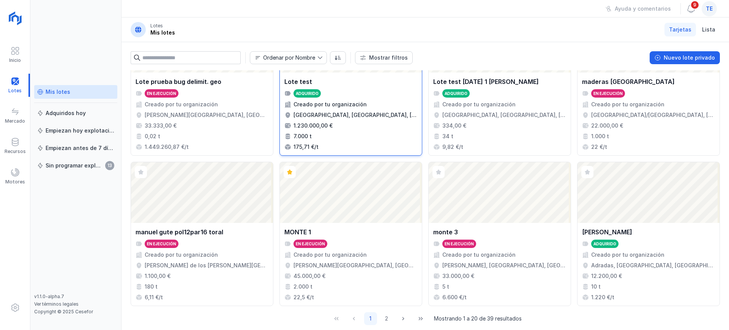
scroll to position [520, 0]
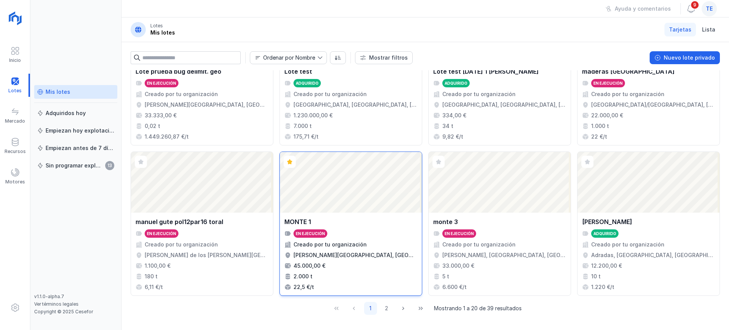
click at [387, 195] on div "Abrir lote" at bounding box center [351, 182] width 142 height 61
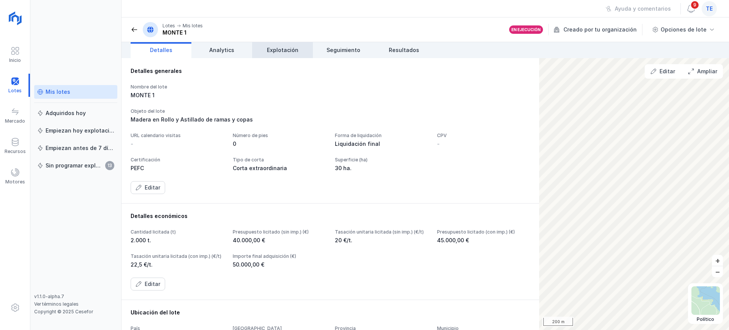
click at [304, 53] on link "Explotación" at bounding box center [282, 50] width 61 height 16
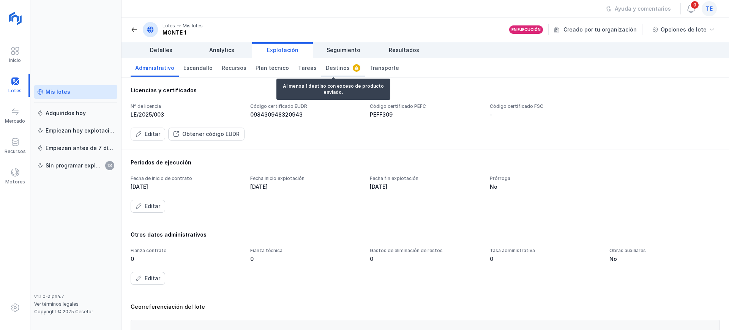
click at [329, 69] on span "Destinos" at bounding box center [338, 68] width 24 height 8
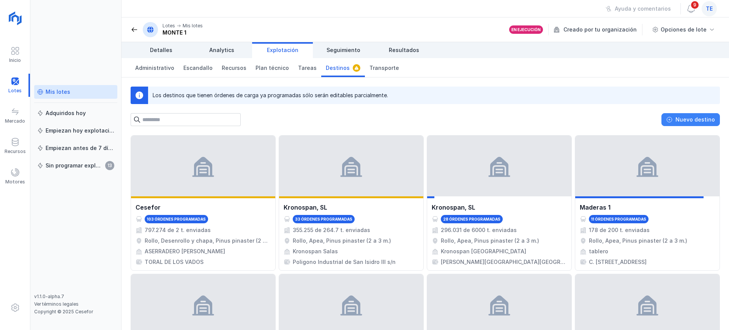
click at [694, 119] on div "Nuevo destino" at bounding box center [695, 120] width 39 height 8
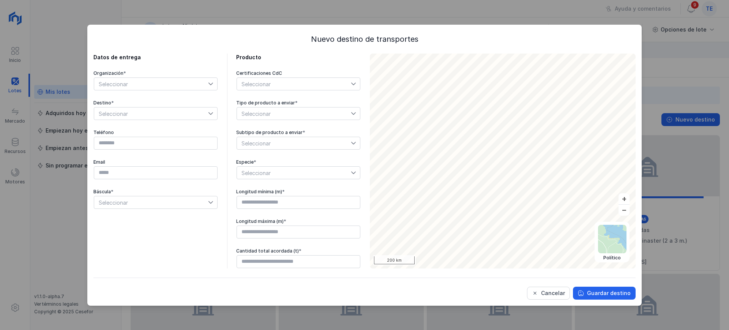
click at [156, 90] on div "Organización * Seleccionar Destino * Seleccionar Teléfono Email Báscula * Selec…" at bounding box center [155, 139] width 125 height 139
click at [159, 86] on span "Seleccionar" at bounding box center [151, 84] width 114 height 12
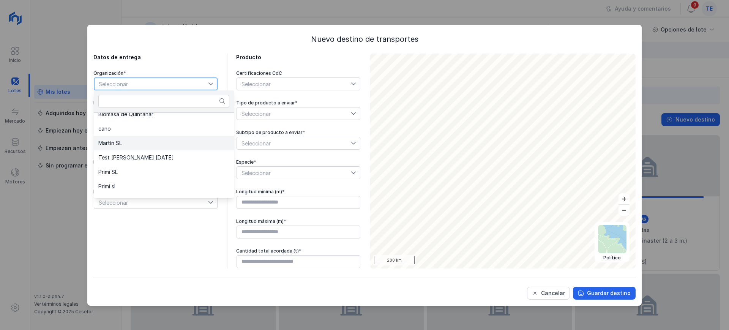
scroll to position [232, 0]
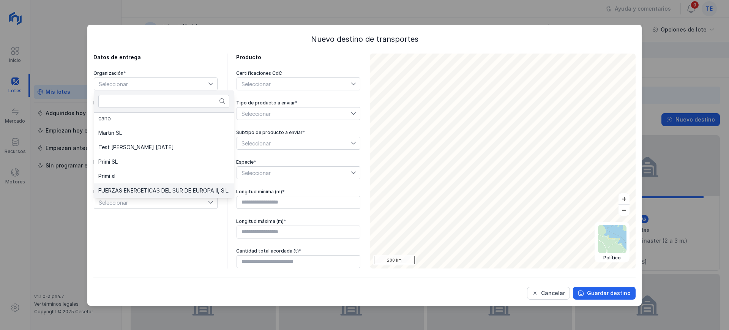
click at [142, 194] on li "FUERZAS ENERGETICAS DEL SUR DE EUROPA II, S.L." at bounding box center [164, 190] width 140 height 14
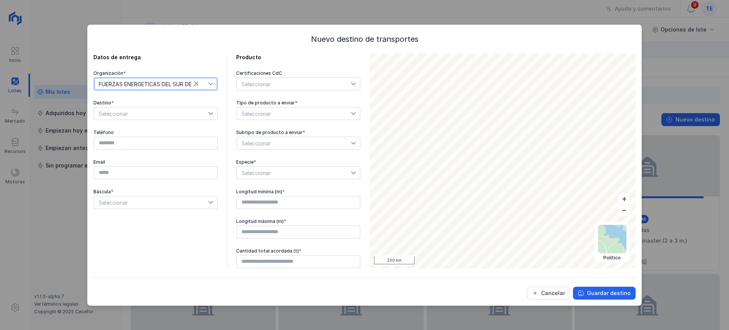
click at [175, 115] on span "Seleccionar" at bounding box center [151, 113] width 114 height 12
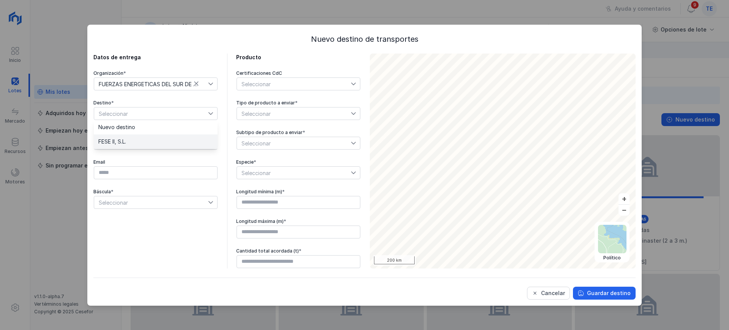
click at [166, 137] on li "FESE II, S.L." at bounding box center [156, 141] width 124 height 14
click at [283, 82] on div "Seleccionar" at bounding box center [294, 84] width 114 height 12
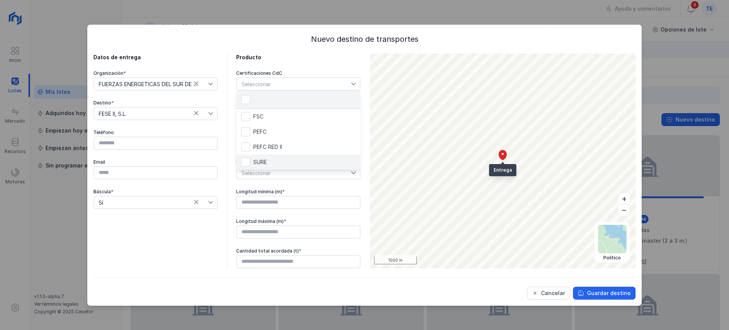
click at [277, 164] on li "SURE" at bounding box center [299, 162] width 124 height 15
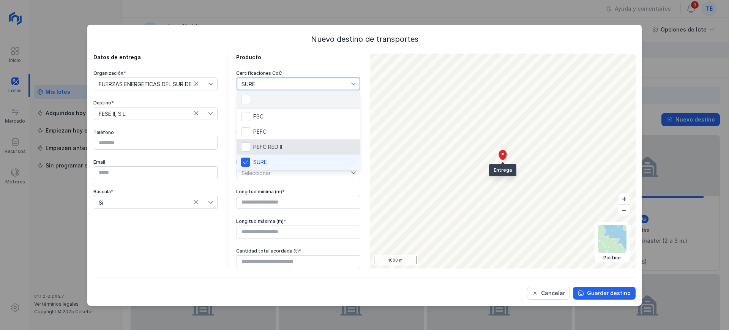
click at [231, 148] on div "Datos de entrega Organización * FUERZAS ENERGETICAS DEL SUR DE EUROPA II, S.L. …" at bounding box center [226, 161] width 267 height 215
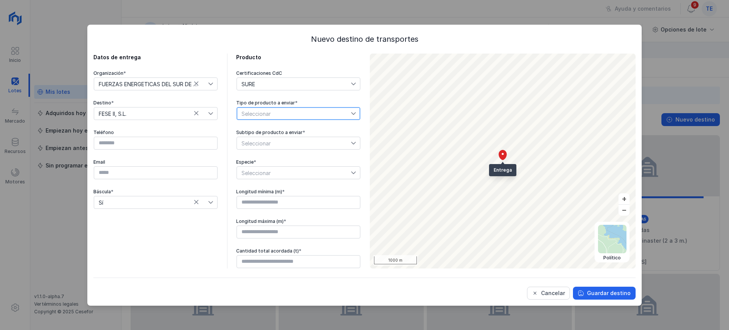
click at [276, 111] on span "Seleccionar" at bounding box center [294, 113] width 114 height 12
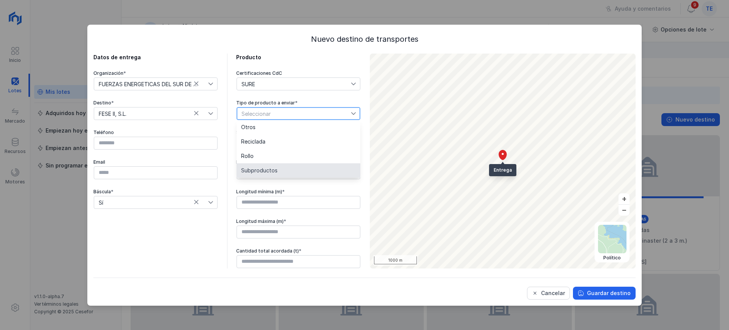
click at [273, 169] on span "Subproductos" at bounding box center [259, 170] width 36 height 5
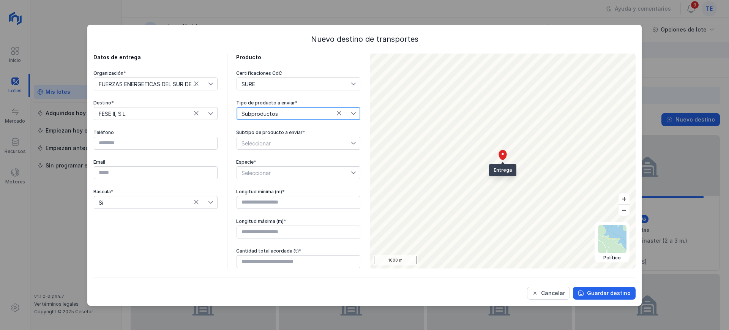
click at [280, 143] on span "Seleccionar" at bounding box center [294, 143] width 114 height 12
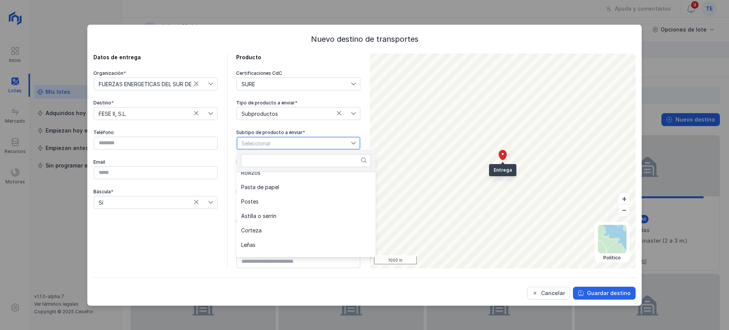
scroll to position [95, 0]
click at [283, 201] on li "Astilla o serrín" at bounding box center [306, 200] width 139 height 14
click at [268, 171] on span "Seleccionar" at bounding box center [294, 173] width 114 height 12
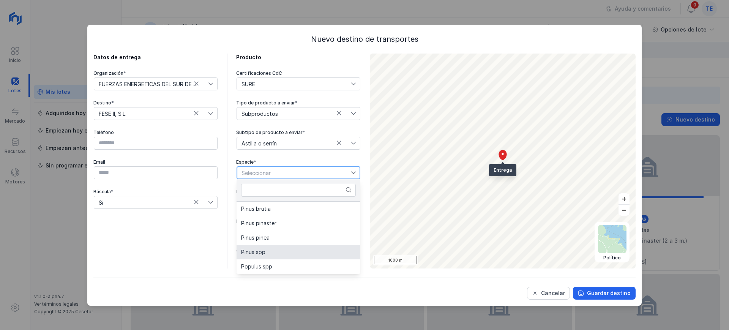
click at [277, 256] on li "Pinus spp" at bounding box center [299, 252] width 124 height 14
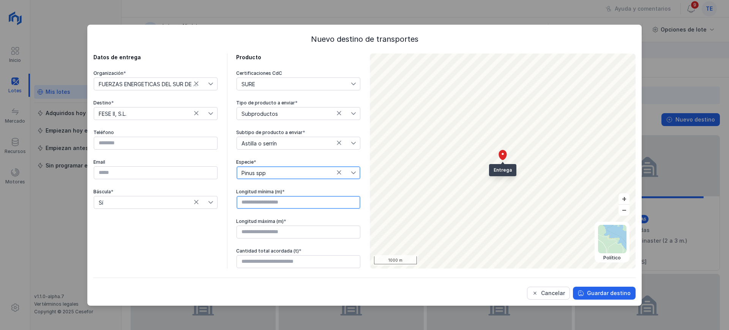
click at [264, 204] on input "text" at bounding box center [299, 202] width 124 height 13
type input "****"
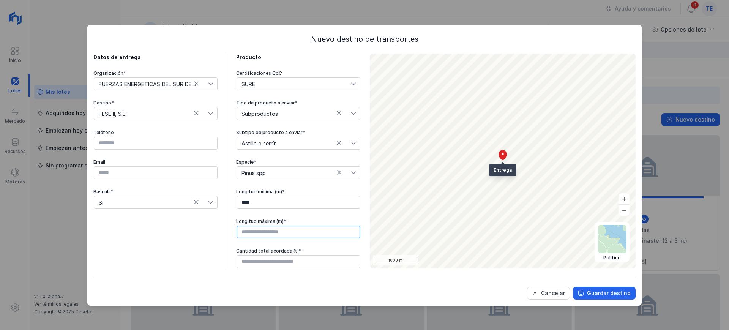
click at [272, 228] on input "text" at bounding box center [299, 232] width 124 height 13
type input "****"
click at [284, 262] on input "text" at bounding box center [299, 261] width 124 height 13
type input "******"
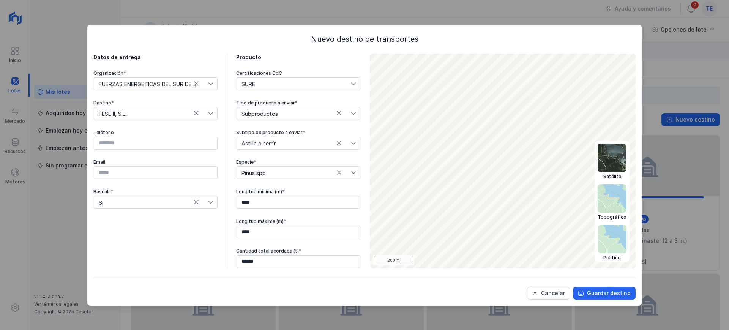
click at [618, 160] on img at bounding box center [612, 158] width 28 height 28
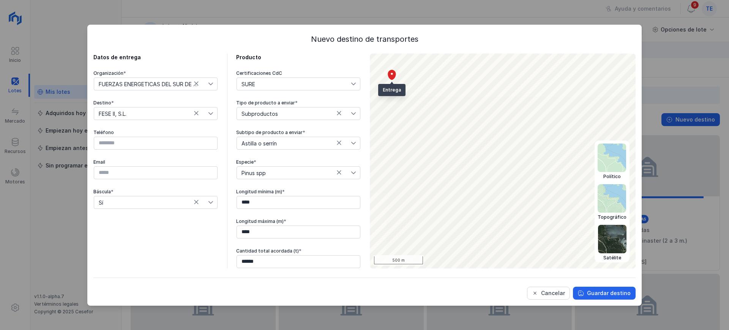
click at [615, 154] on img at bounding box center [612, 158] width 28 height 28
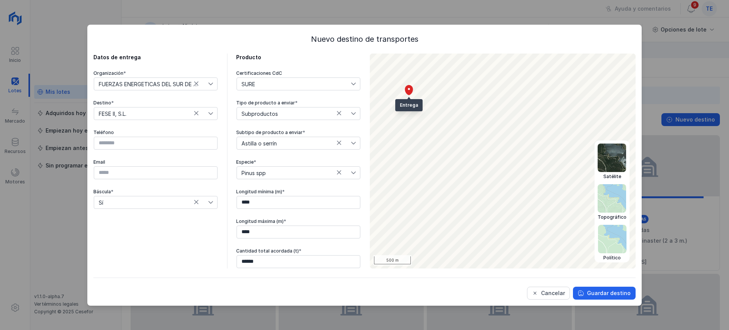
click at [617, 160] on img at bounding box center [612, 158] width 28 height 28
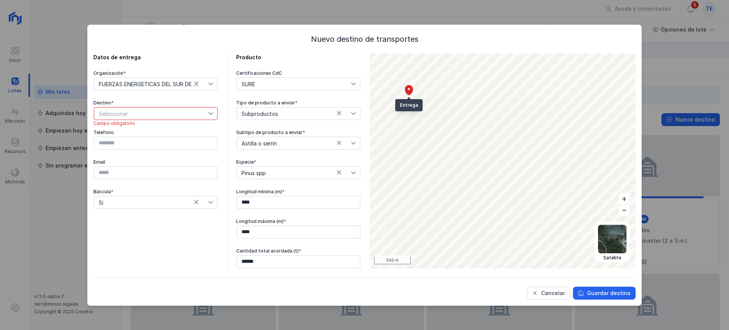
click at [173, 111] on span "Seleccionar" at bounding box center [151, 113] width 114 height 12
click at [161, 145] on li "FESE II, S.L." at bounding box center [156, 141] width 124 height 14
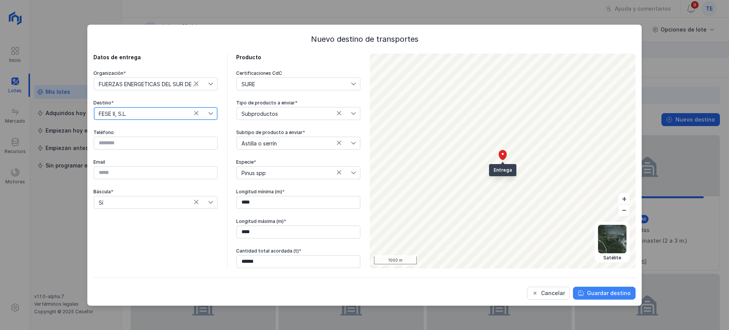
click at [632, 298] on button "Guardar destino" at bounding box center [604, 293] width 63 height 13
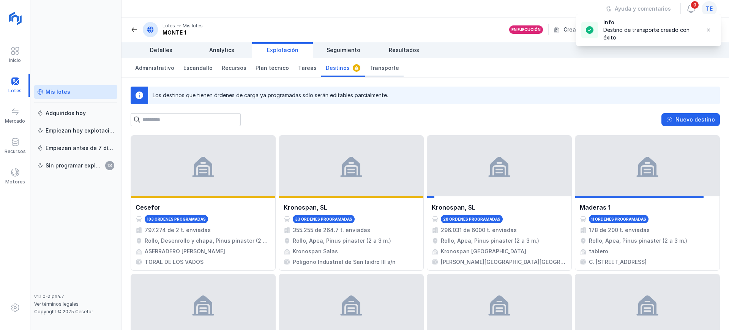
click at [385, 70] on span "Transporte" at bounding box center [384, 68] width 30 height 8
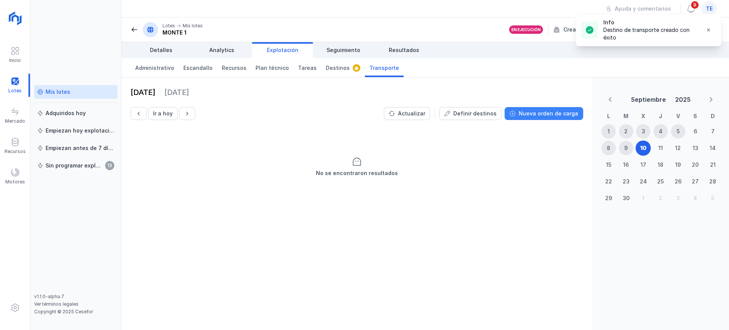
click at [540, 115] on div "Nueva orden de carga" at bounding box center [549, 114] width 60 height 8
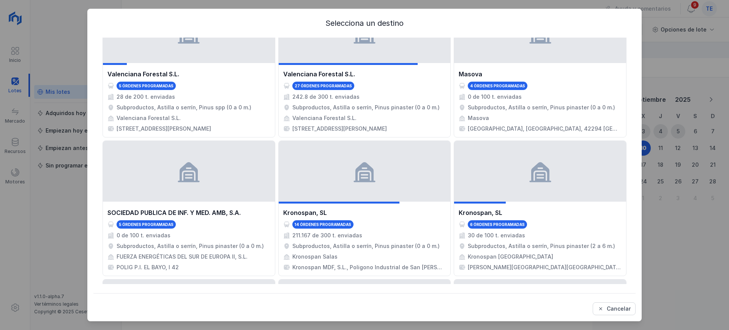
scroll to position [380, 0]
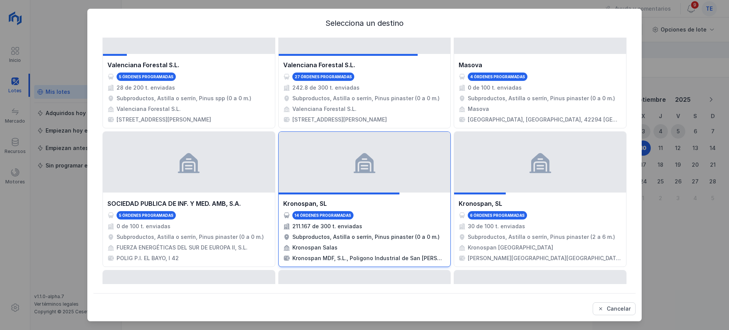
click at [384, 208] on div "Kronospan, SL 14 órdenes programadas 211.167 de 300 t. enviadas Subproductos, A…" at bounding box center [364, 230] width 163 height 63
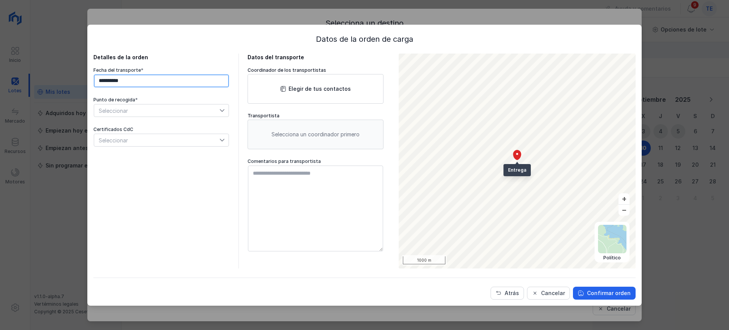
click at [182, 81] on input "**********" at bounding box center [161, 80] width 135 height 13
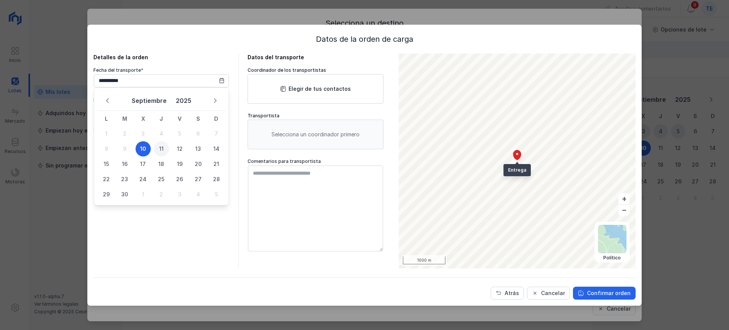
click at [165, 148] on span "11" at bounding box center [161, 148] width 15 height 15
type input "**********"
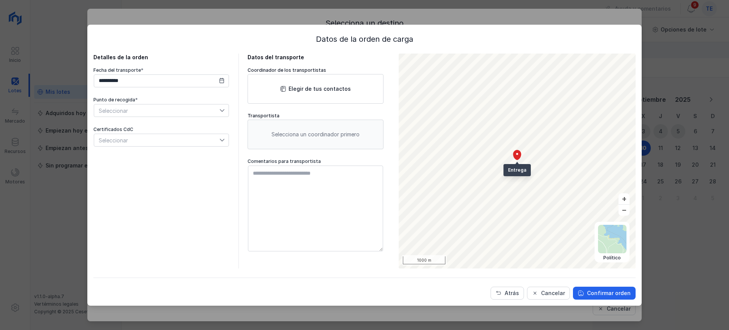
click at [142, 109] on span "Seleccionar" at bounding box center [156, 110] width 125 height 12
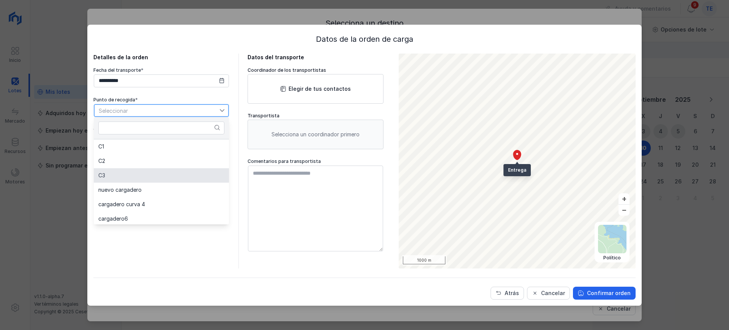
click at [132, 168] on li "C3" at bounding box center [161, 175] width 135 height 14
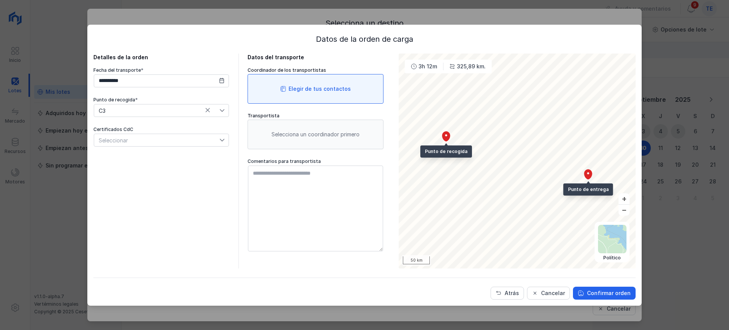
click at [267, 86] on div "Elegir de tus contactos" at bounding box center [316, 89] width 136 height 30
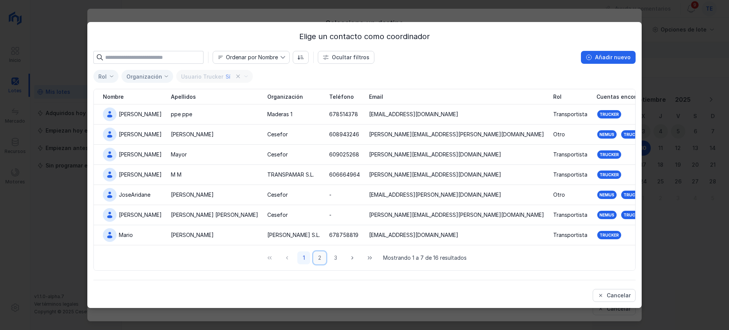
click at [322, 257] on button "2" at bounding box center [319, 257] width 13 height 13
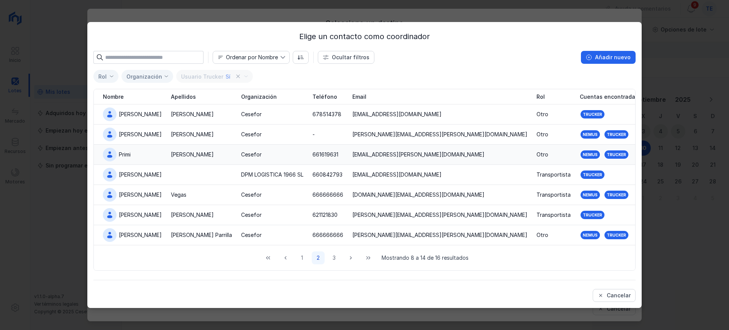
click at [192, 155] on div "Martín" at bounding box center [201, 155] width 61 height 8
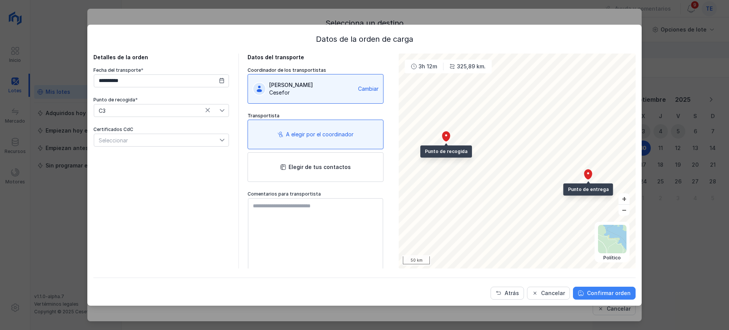
click at [595, 292] on div "Confirmar orden" at bounding box center [609, 293] width 44 height 8
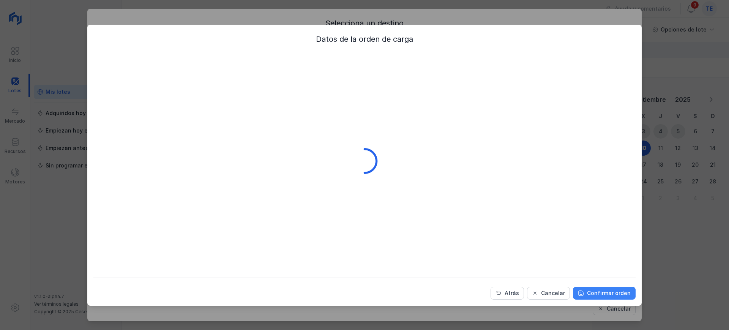
click at [595, 292] on div "Confirmar orden" at bounding box center [609, 293] width 44 height 8
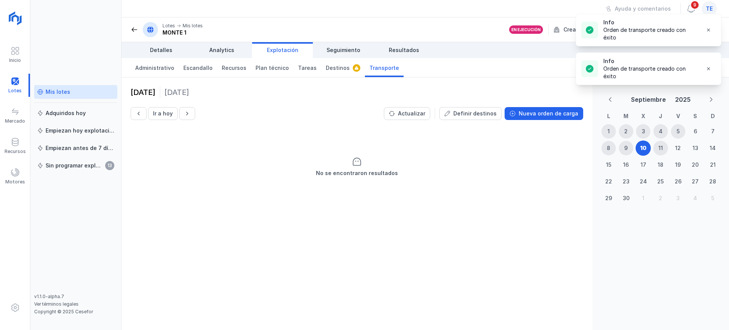
click at [660, 145] on div "11" at bounding box center [660, 148] width 5 height 8
